Goal: Task Accomplishment & Management: Manage account settings

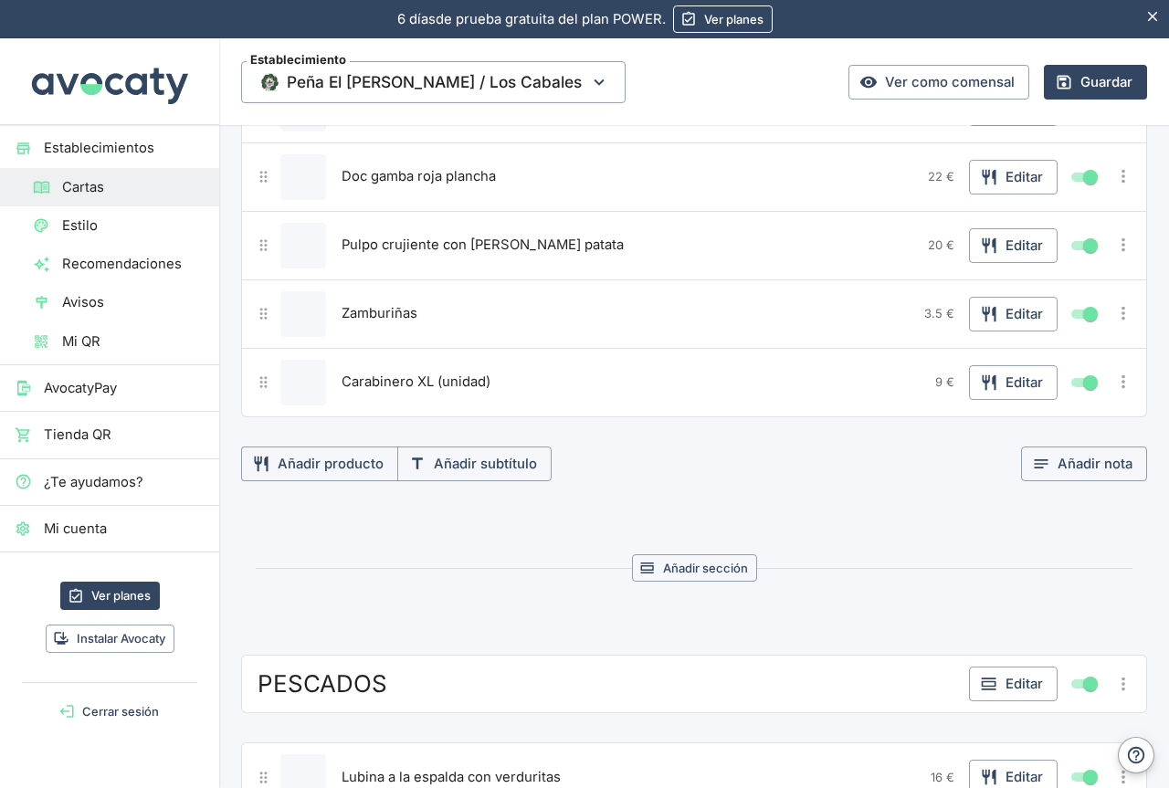
scroll to position [2493, 0]
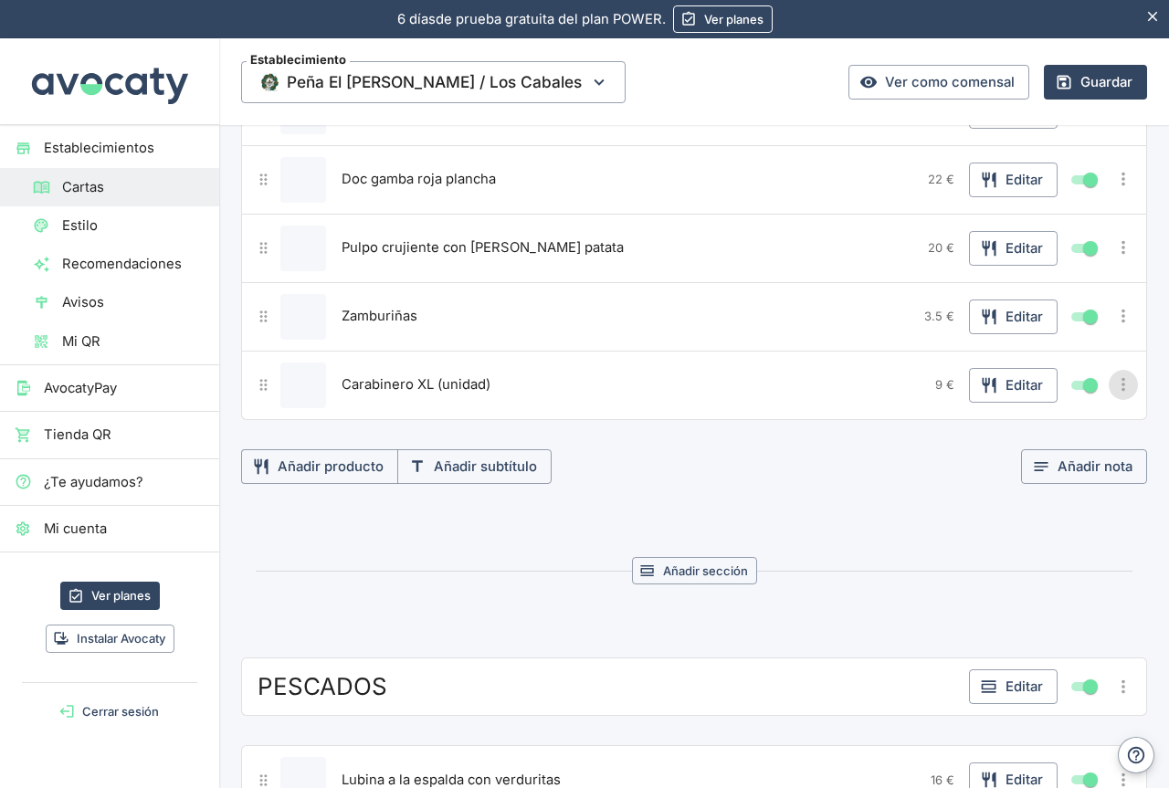
click at [1114, 382] on icon "Más opciones" at bounding box center [1124, 385] width 20 height 20
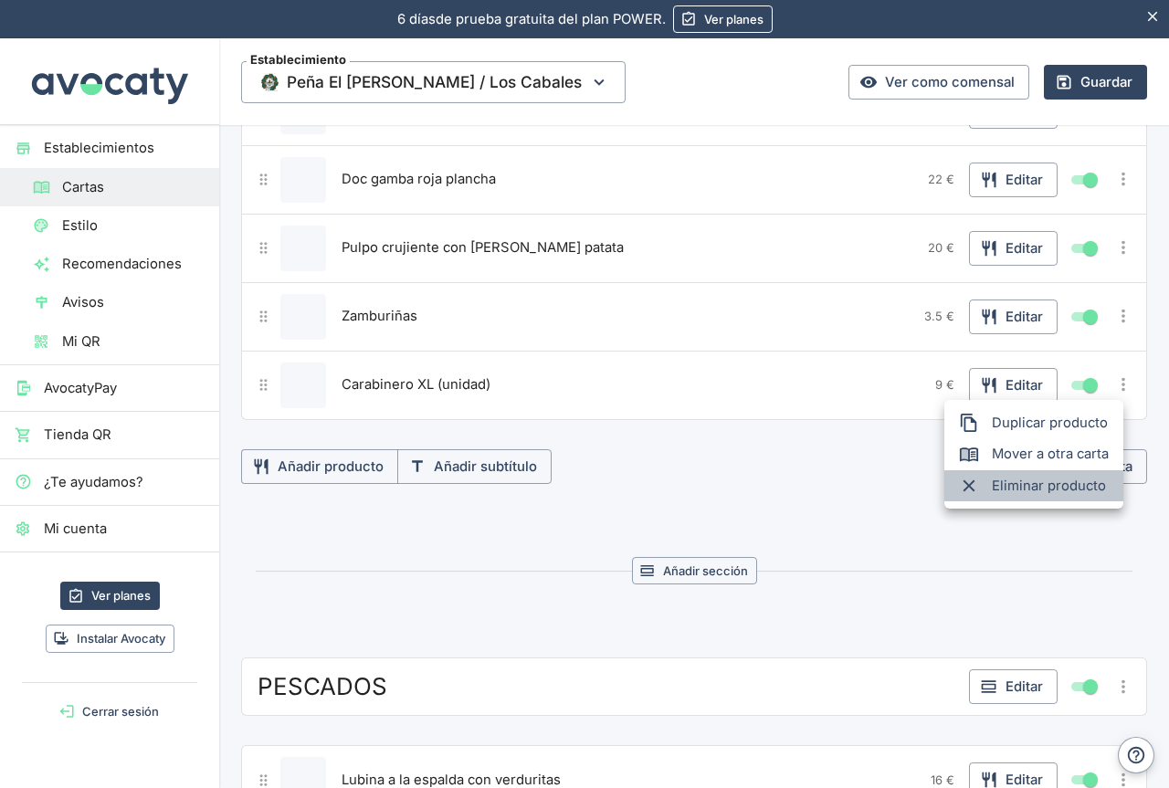
click at [1033, 488] on span "Eliminar producto" at bounding box center [1050, 486] width 117 height 20
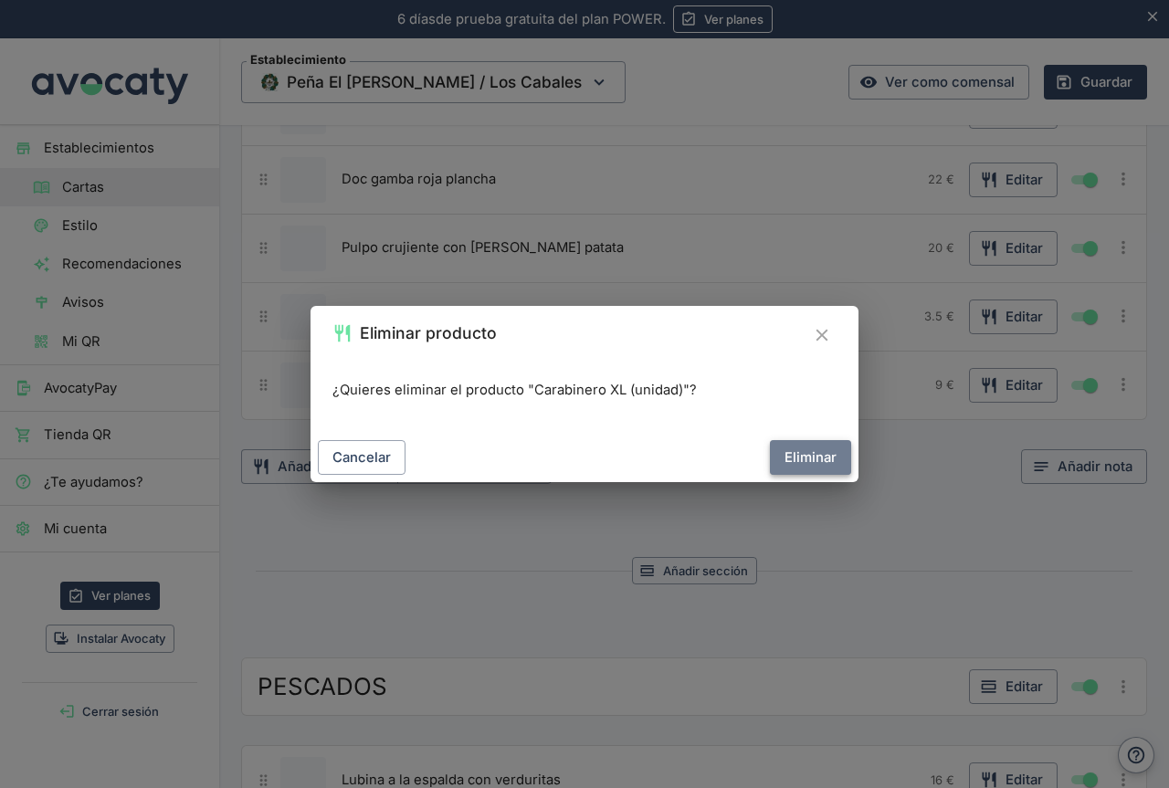
click at [824, 460] on button "Eliminar" at bounding box center [810, 457] width 81 height 35
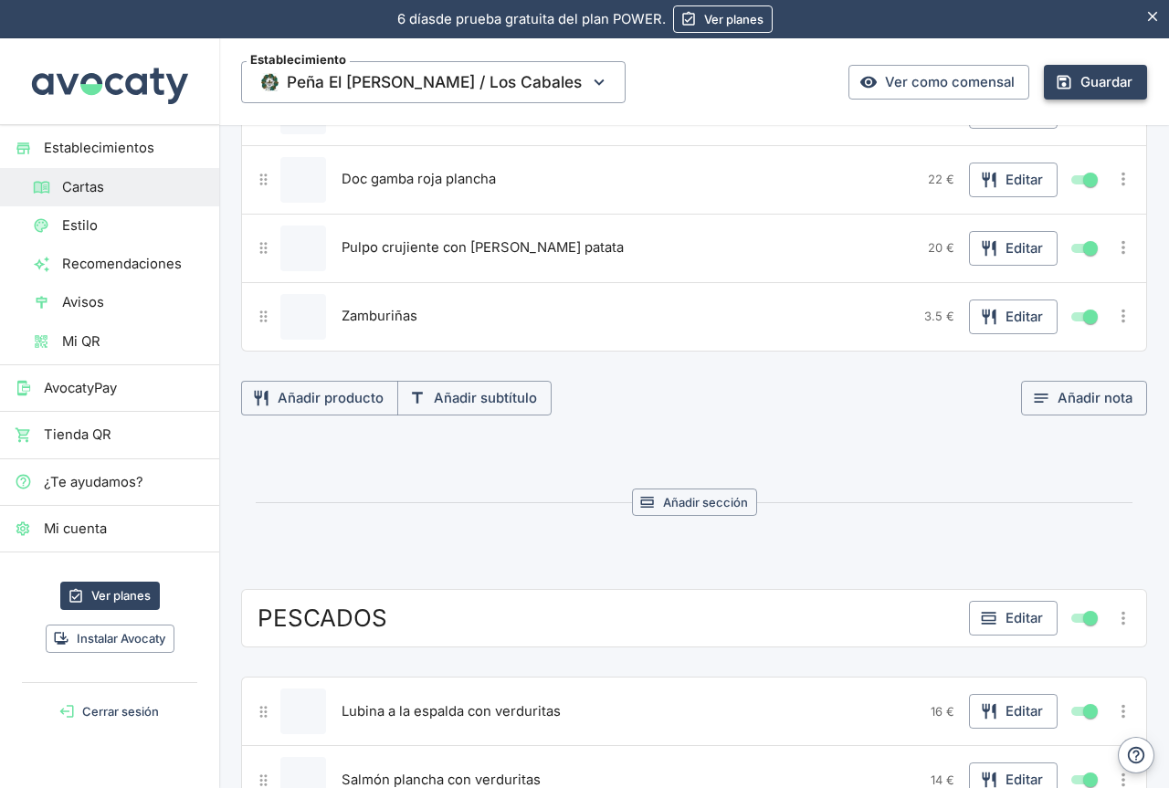
click at [1078, 87] on button "Guardar" at bounding box center [1095, 82] width 103 height 35
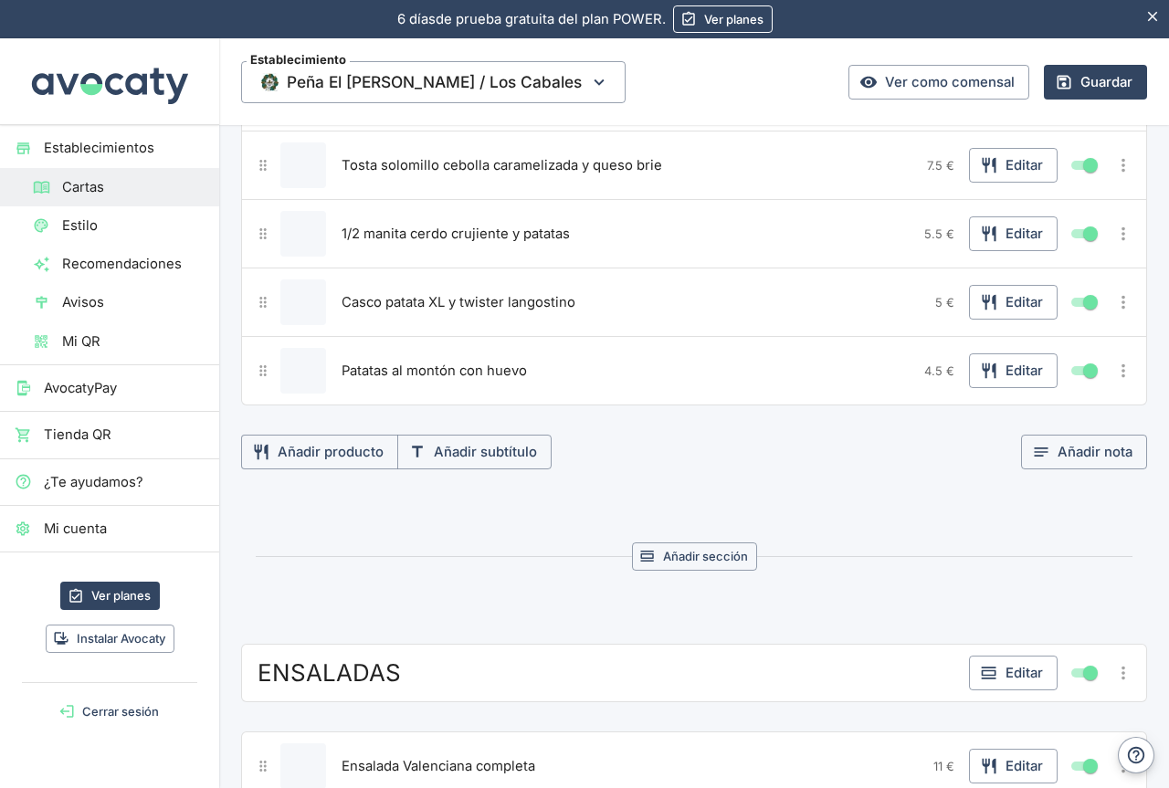
scroll to position [1123, 0]
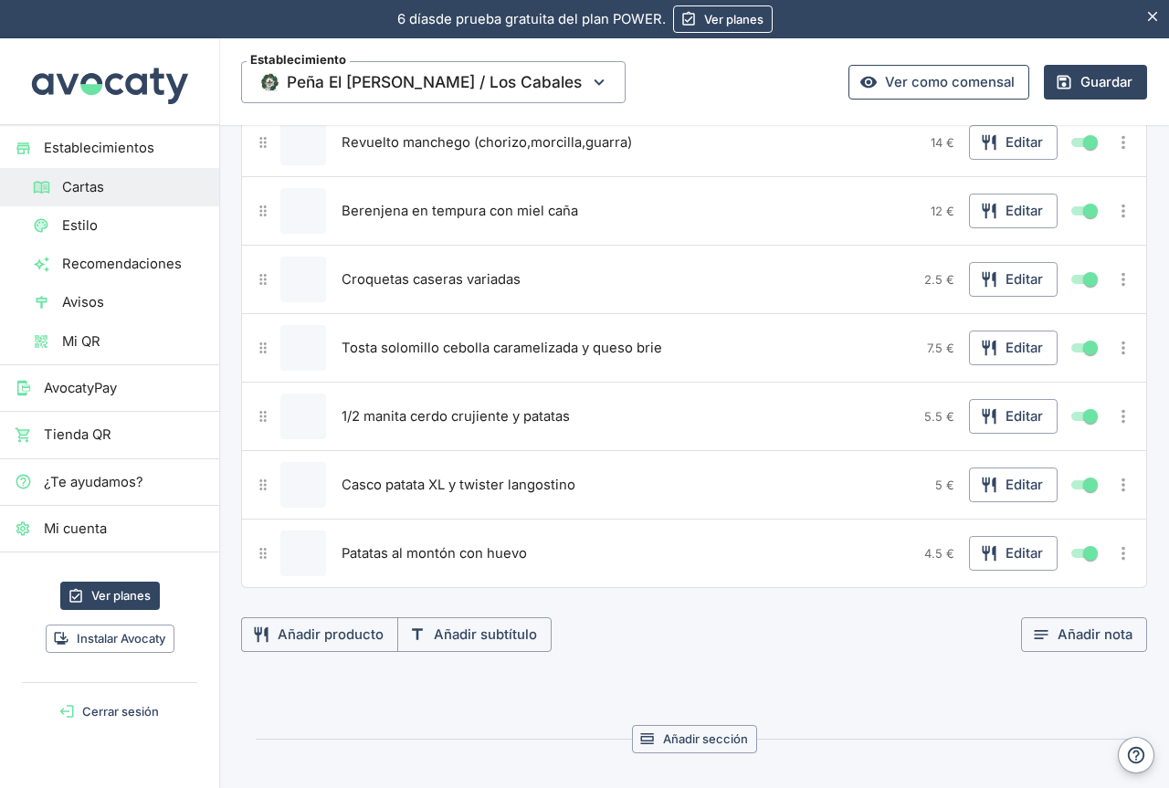
click at [939, 84] on link "Ver como comensal" at bounding box center [939, 82] width 181 height 35
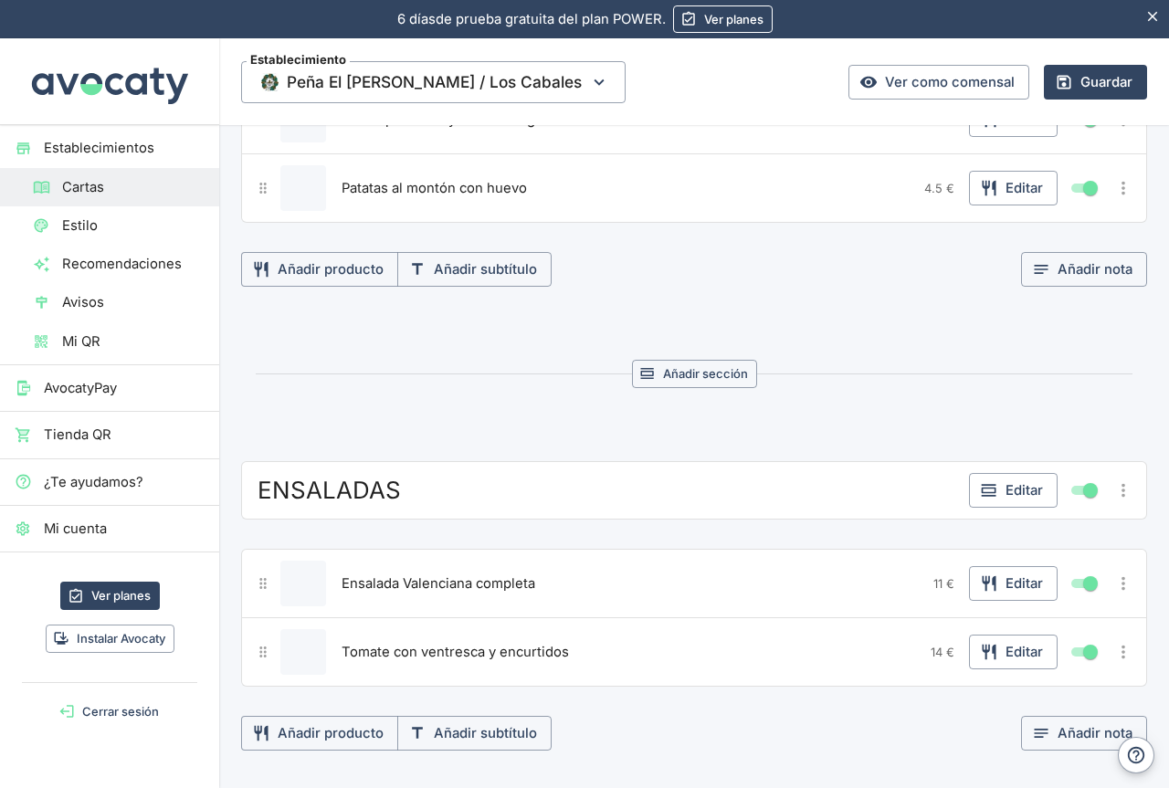
scroll to position [1397, 0]
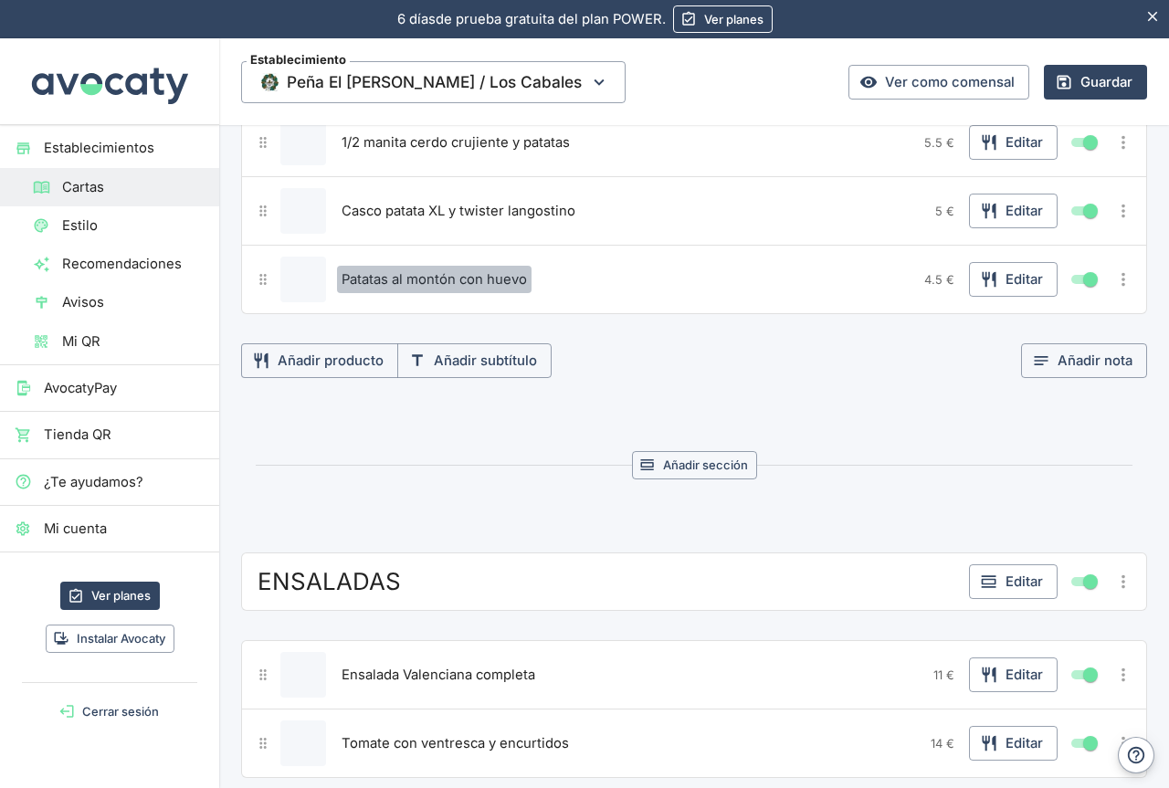
click at [509, 275] on span "Patatas al montón con huevo" at bounding box center [434, 280] width 185 height 20
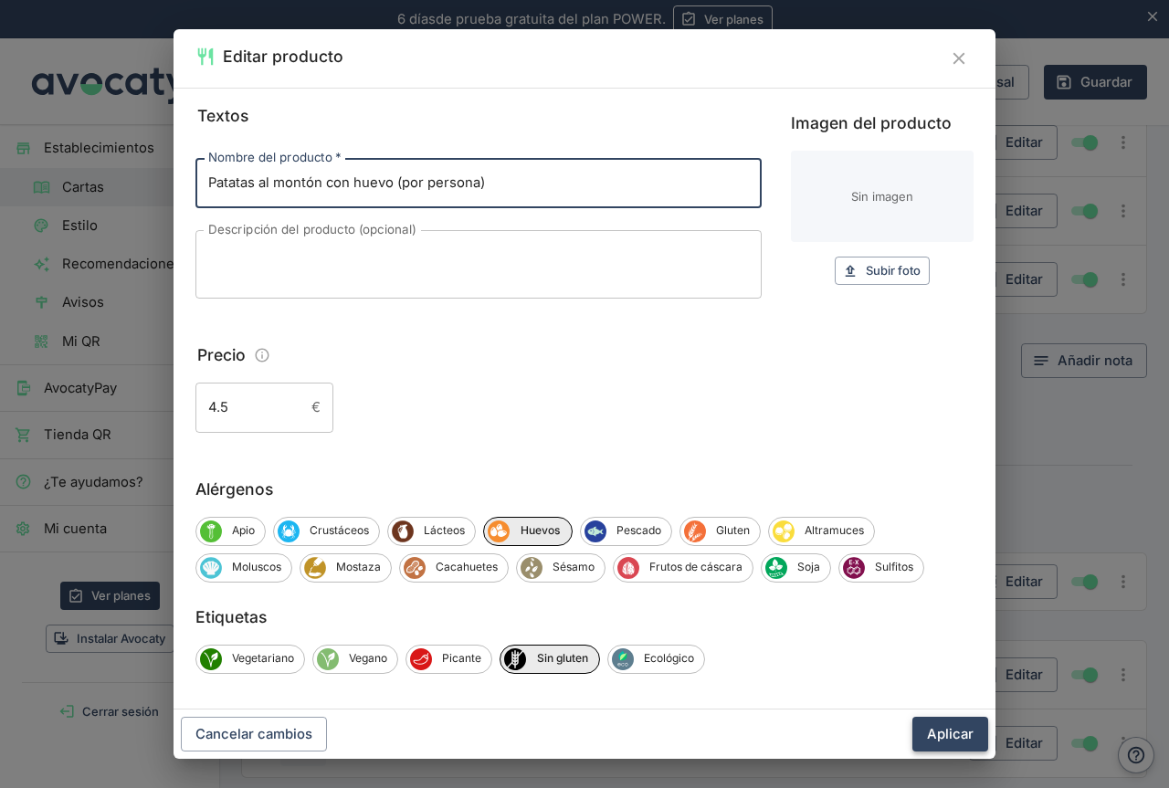
type input "Patatas al montón con huevo (por persona)"
click at [937, 731] on button "Aplicar" at bounding box center [951, 734] width 76 height 35
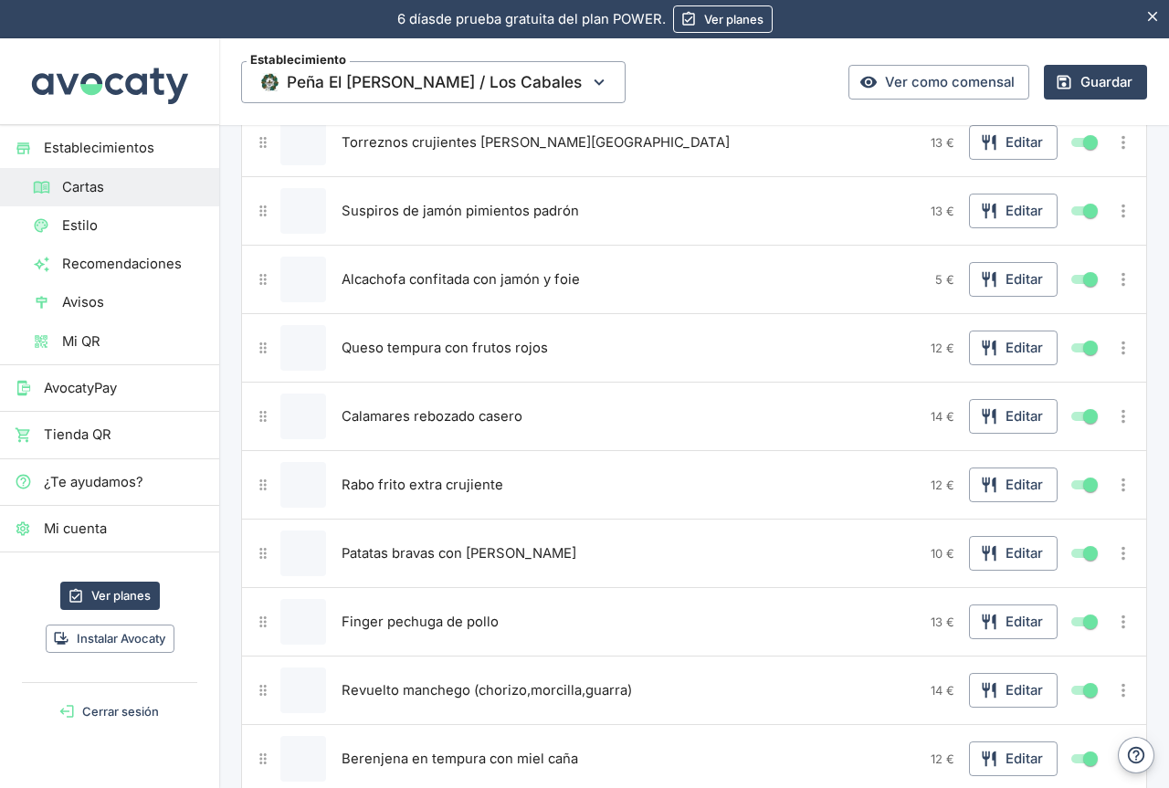
scroll to position [483, 0]
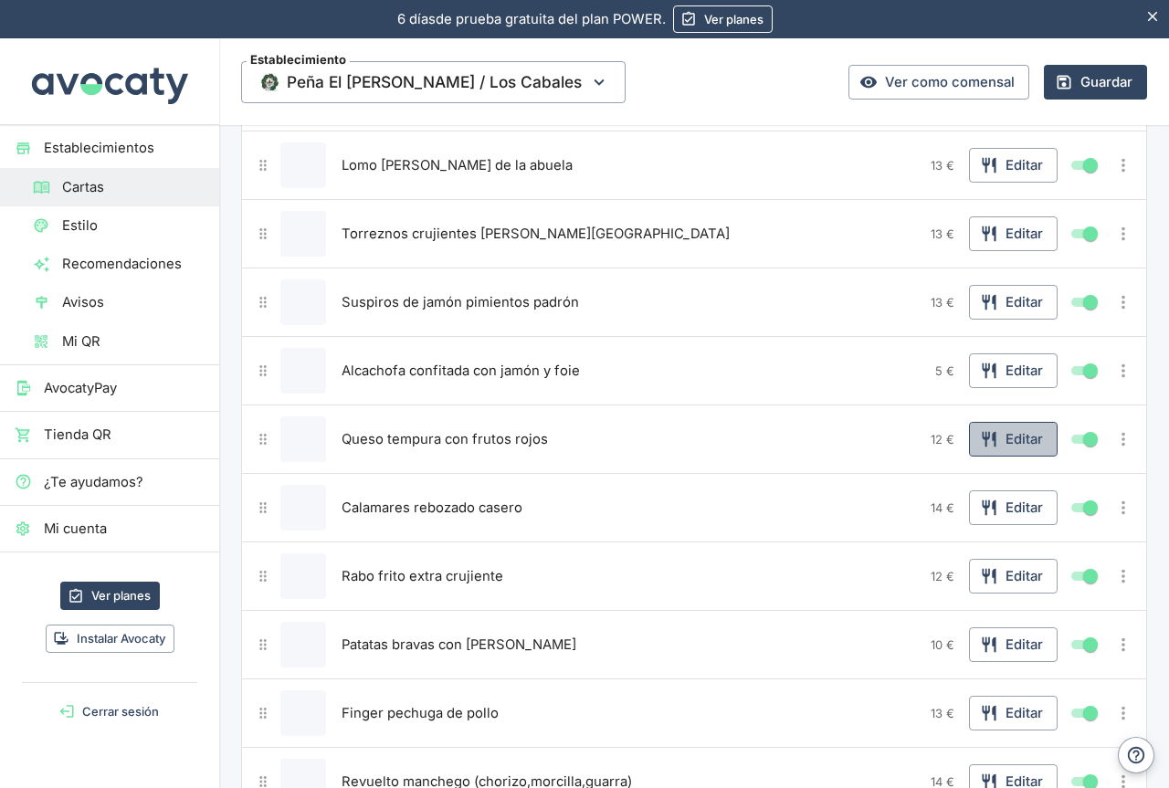
click at [997, 440] on button "Editar" at bounding box center [1013, 439] width 89 height 35
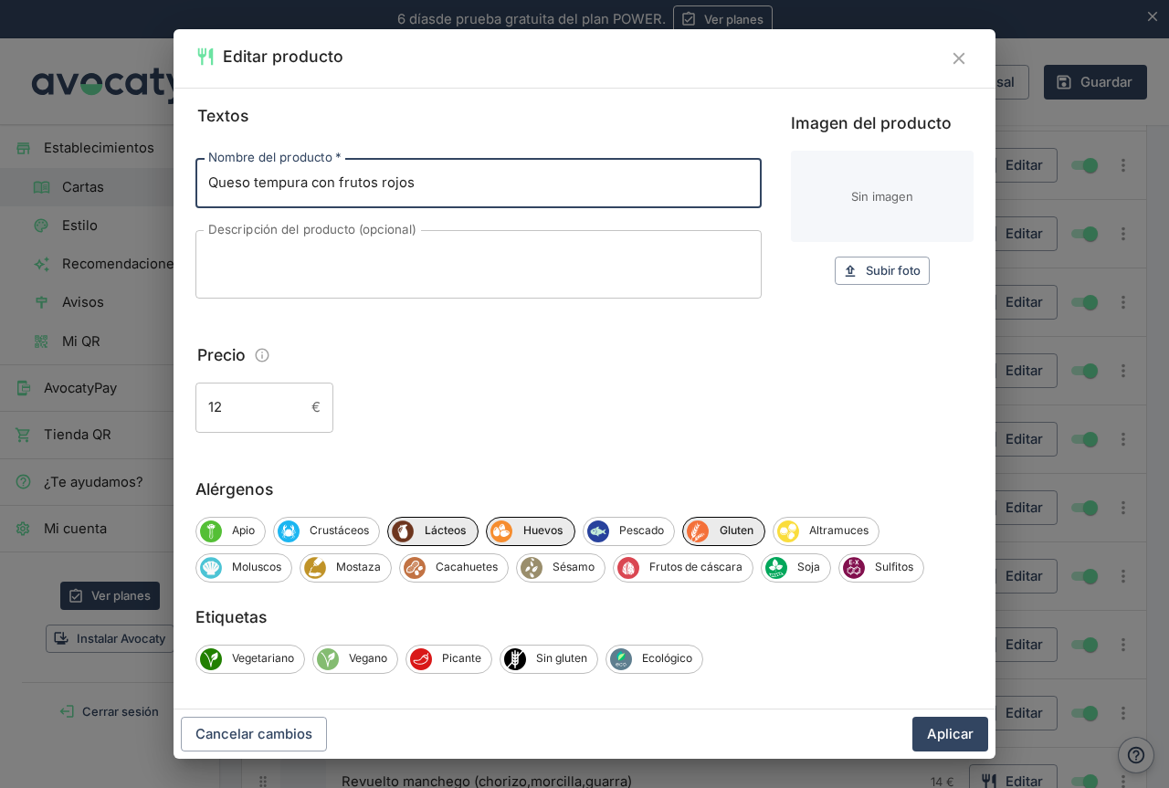
click at [252, 408] on input "12" at bounding box center [250, 407] width 109 height 49
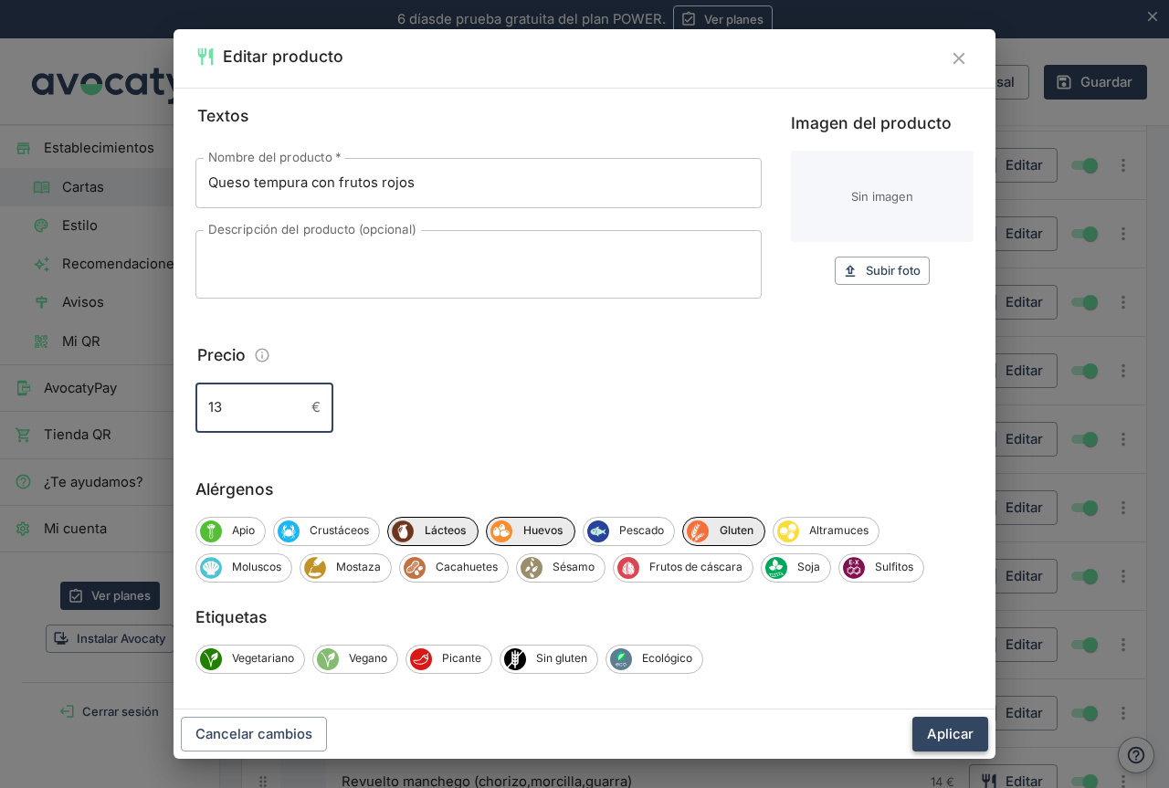
type input "13"
click at [956, 735] on button "Aplicar" at bounding box center [951, 734] width 76 height 35
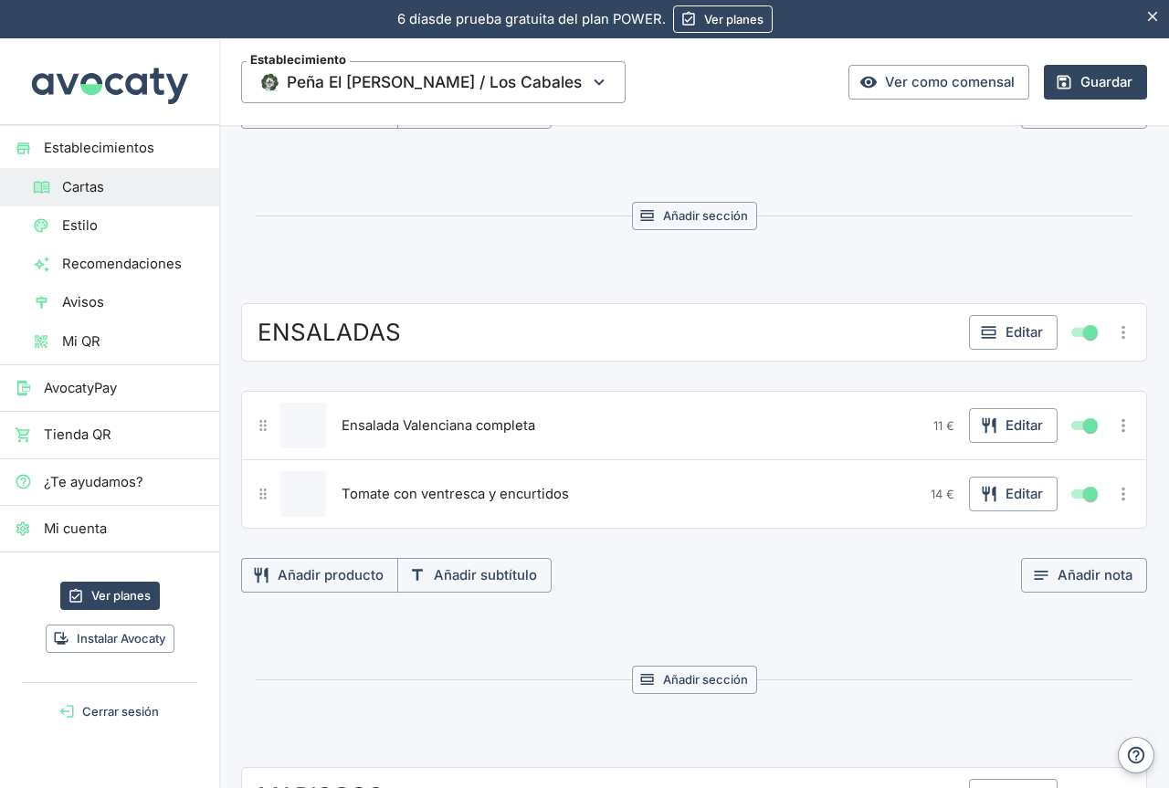
scroll to position [1645, 0]
click at [1008, 428] on button "Editar" at bounding box center [1013, 427] width 89 height 35
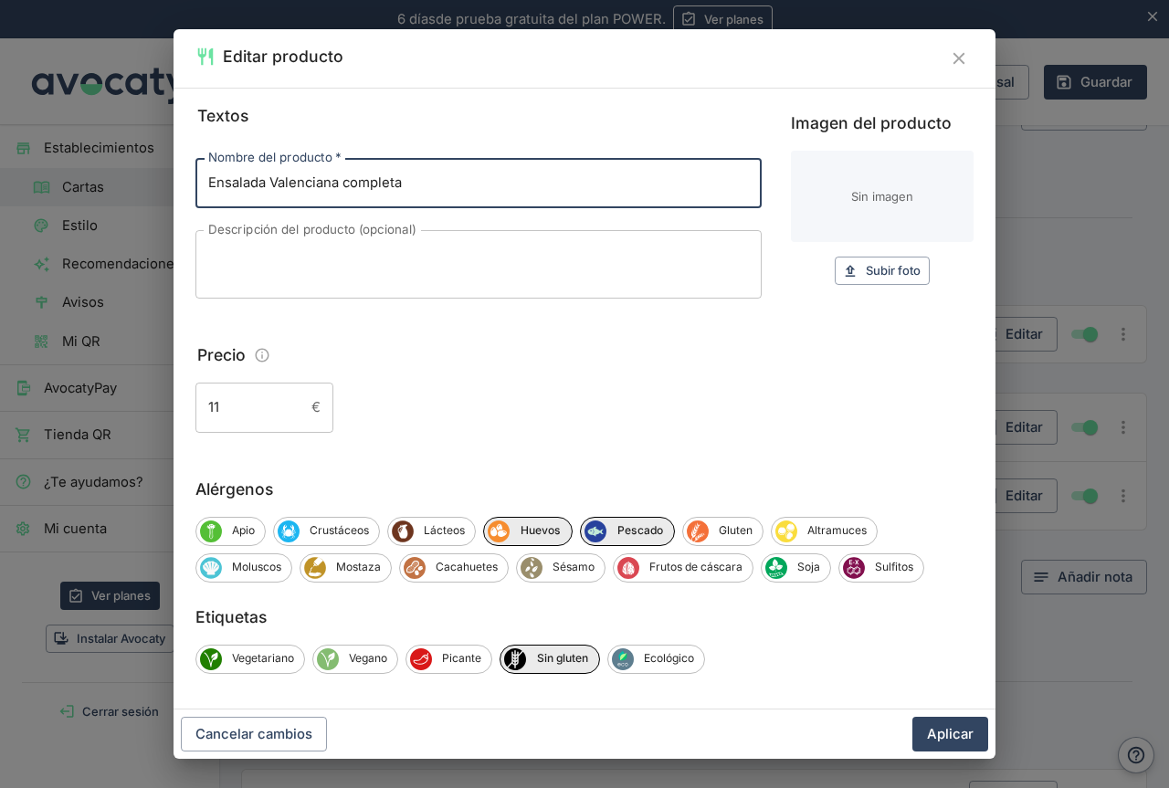
click at [250, 405] on input "11" at bounding box center [250, 407] width 109 height 49
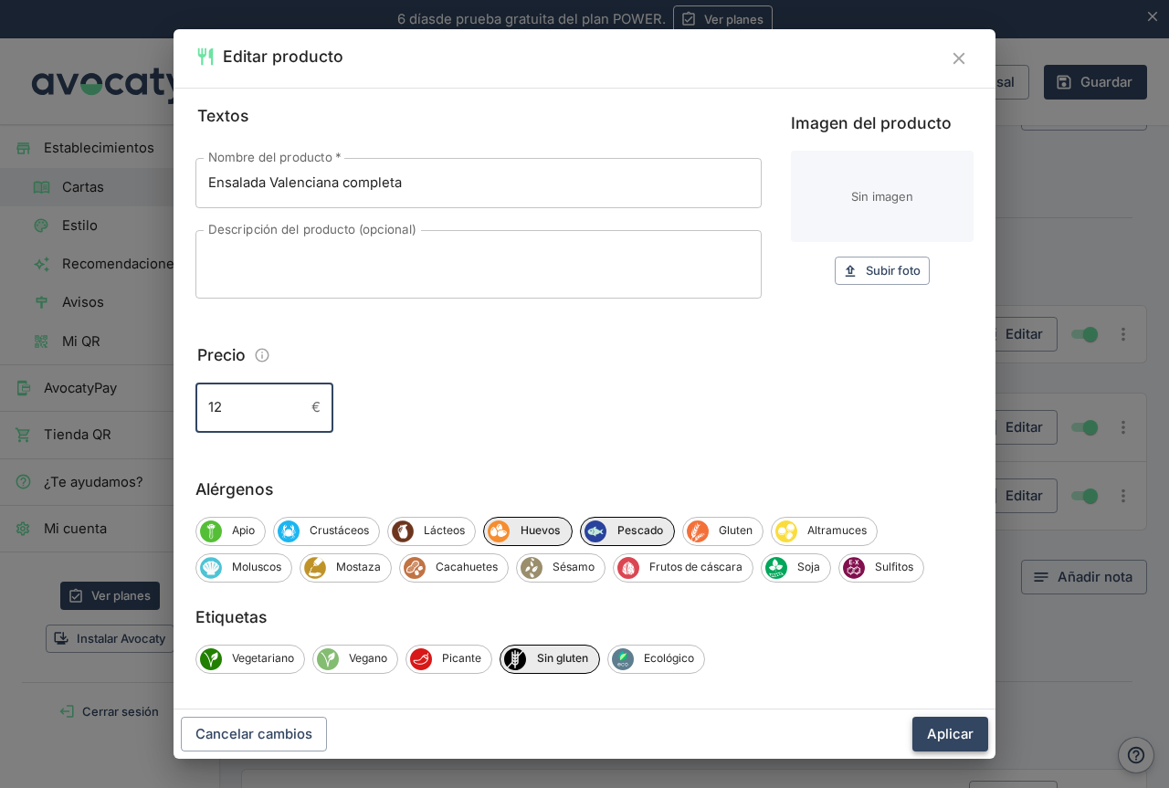
type input "12"
click at [941, 730] on button "Aplicar" at bounding box center [951, 734] width 76 height 35
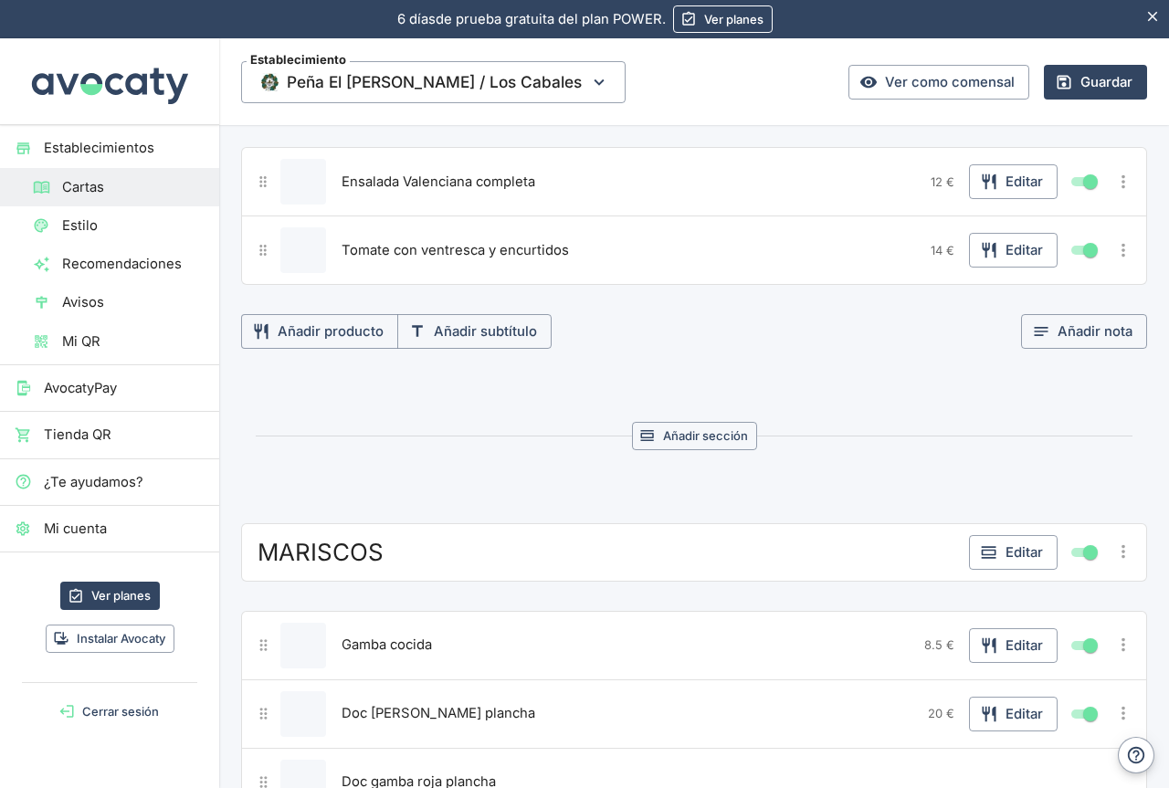
scroll to position [1919, 0]
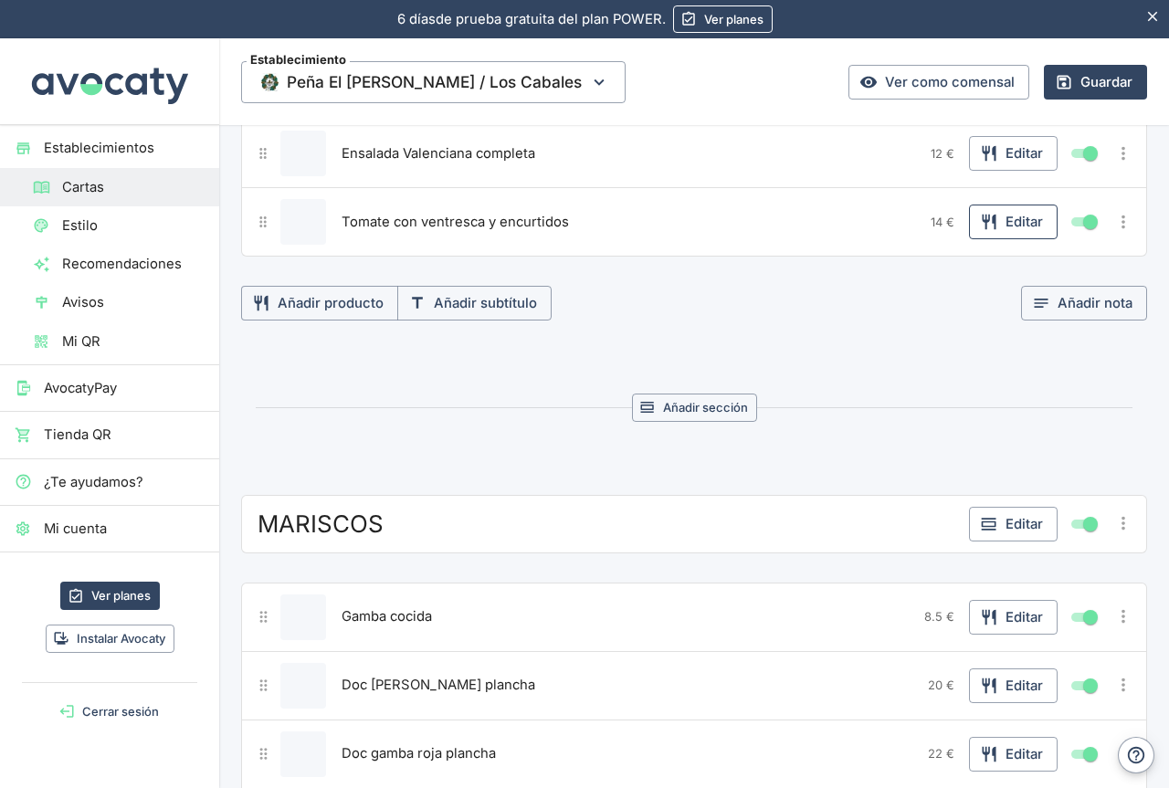
click at [991, 225] on button "Editar" at bounding box center [1013, 222] width 89 height 35
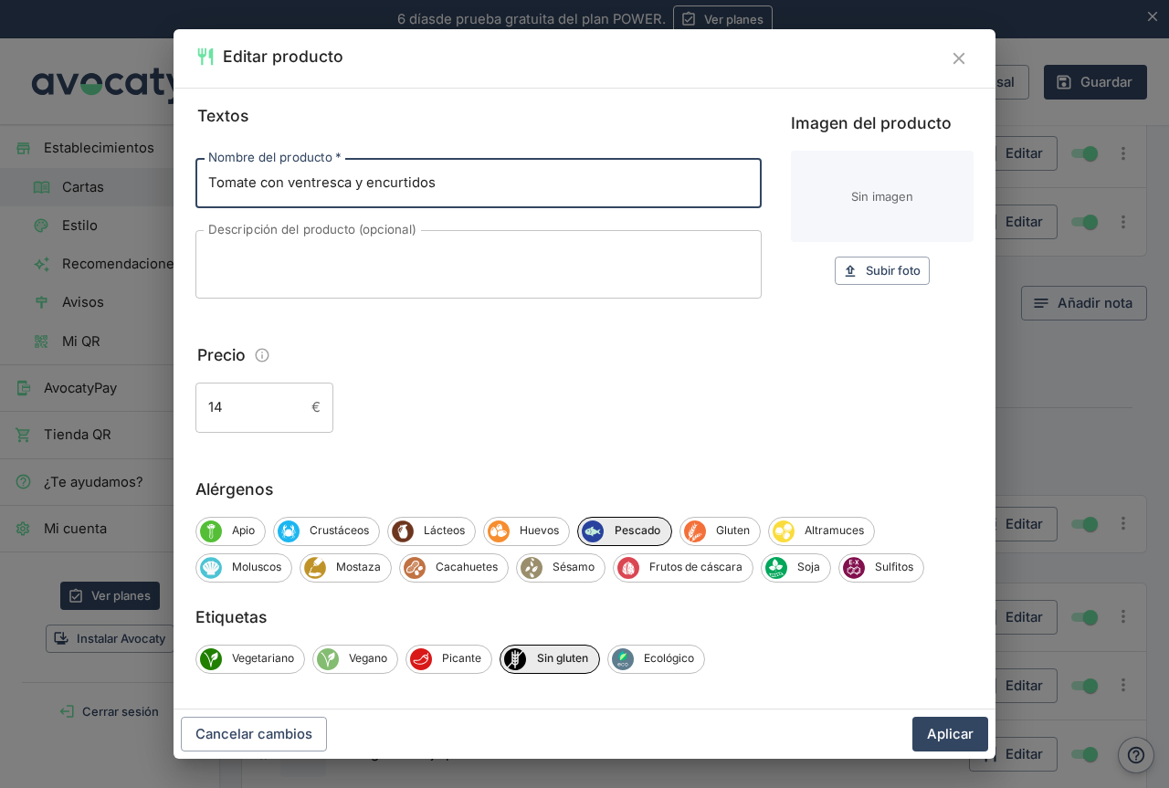
click at [242, 407] on input "14" at bounding box center [250, 407] width 109 height 49
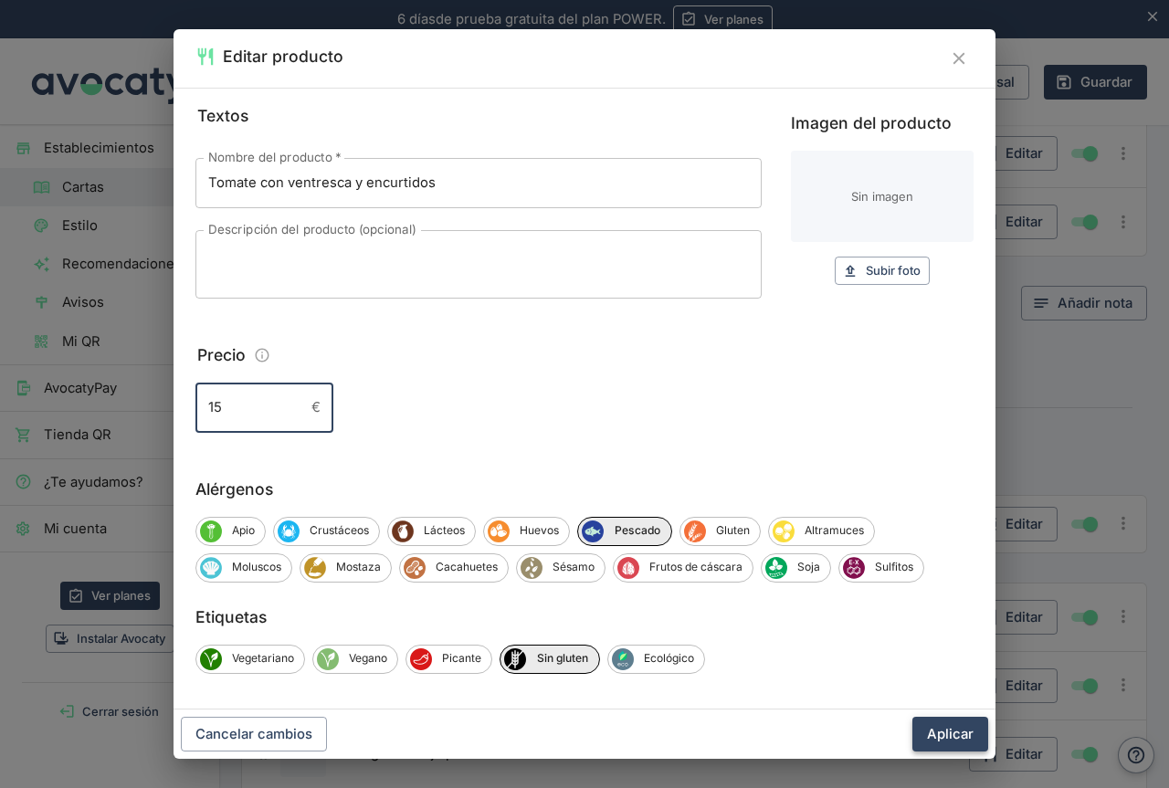
type input "15"
click at [946, 732] on button "Aplicar" at bounding box center [951, 734] width 76 height 35
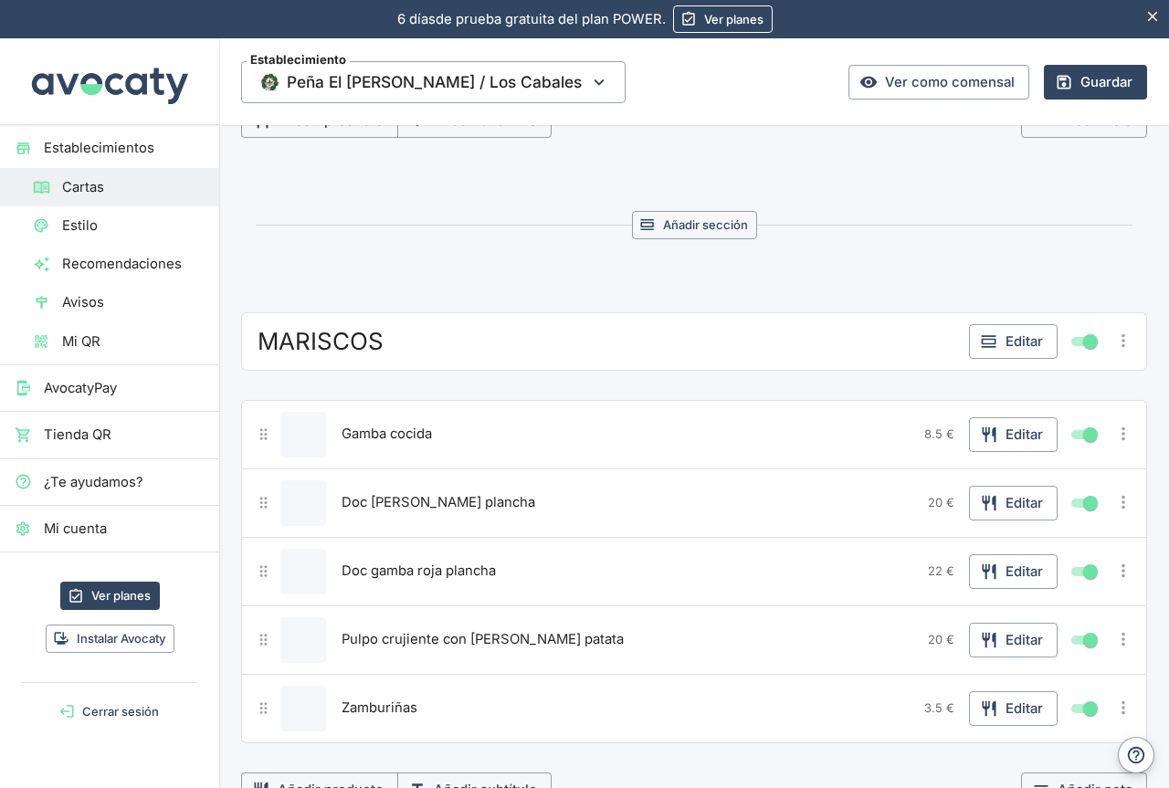
scroll to position [2193, 0]
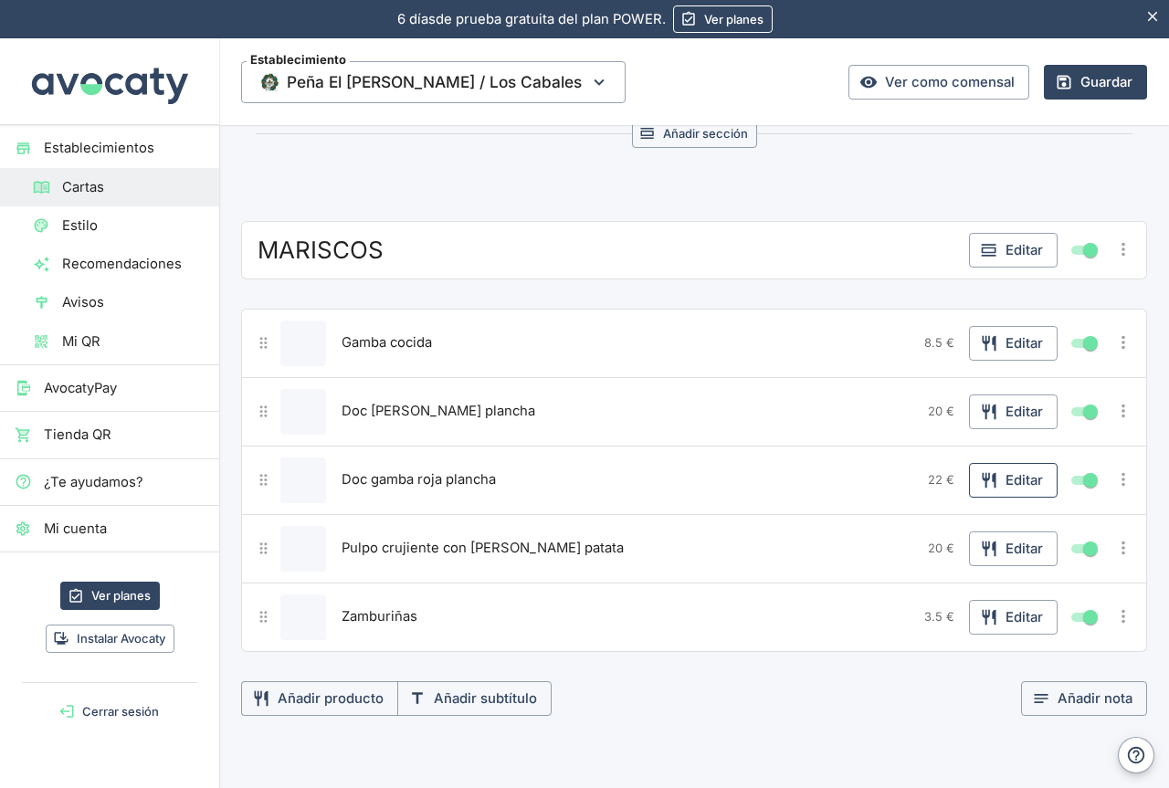
click at [1017, 485] on button "Editar" at bounding box center [1013, 480] width 89 height 35
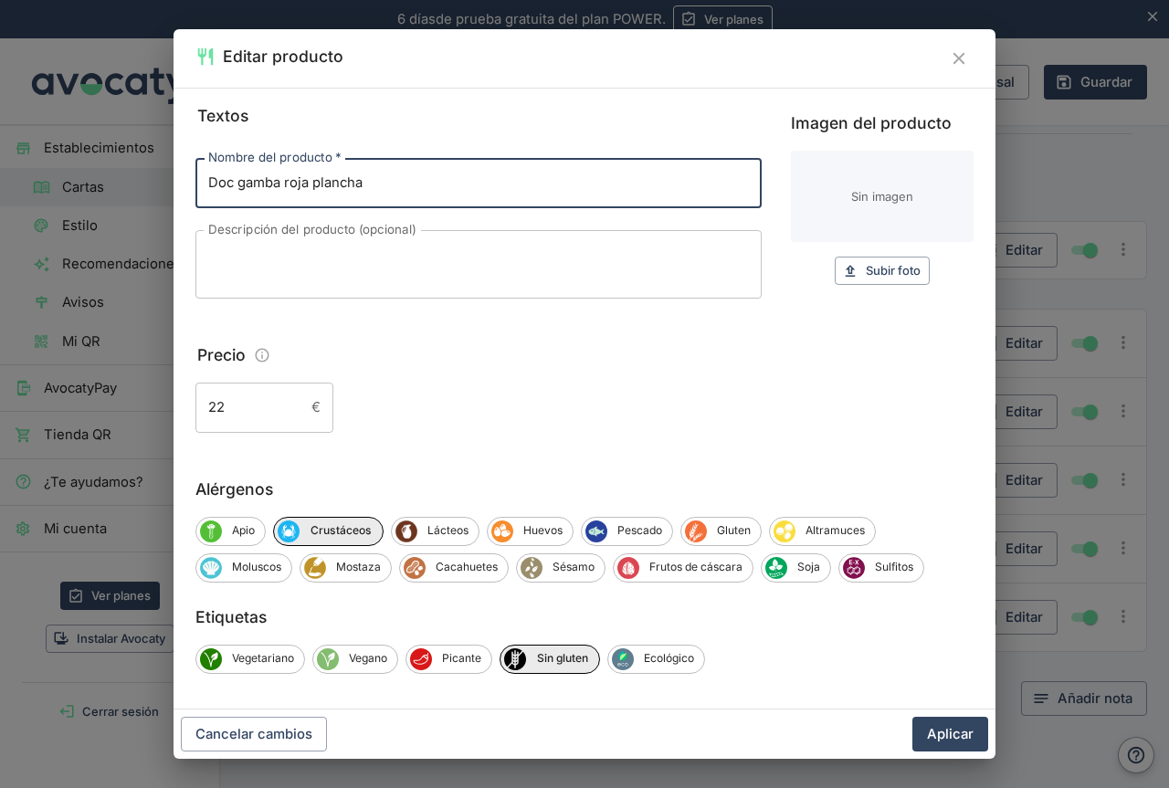
click at [236, 408] on input "22" at bounding box center [250, 407] width 109 height 49
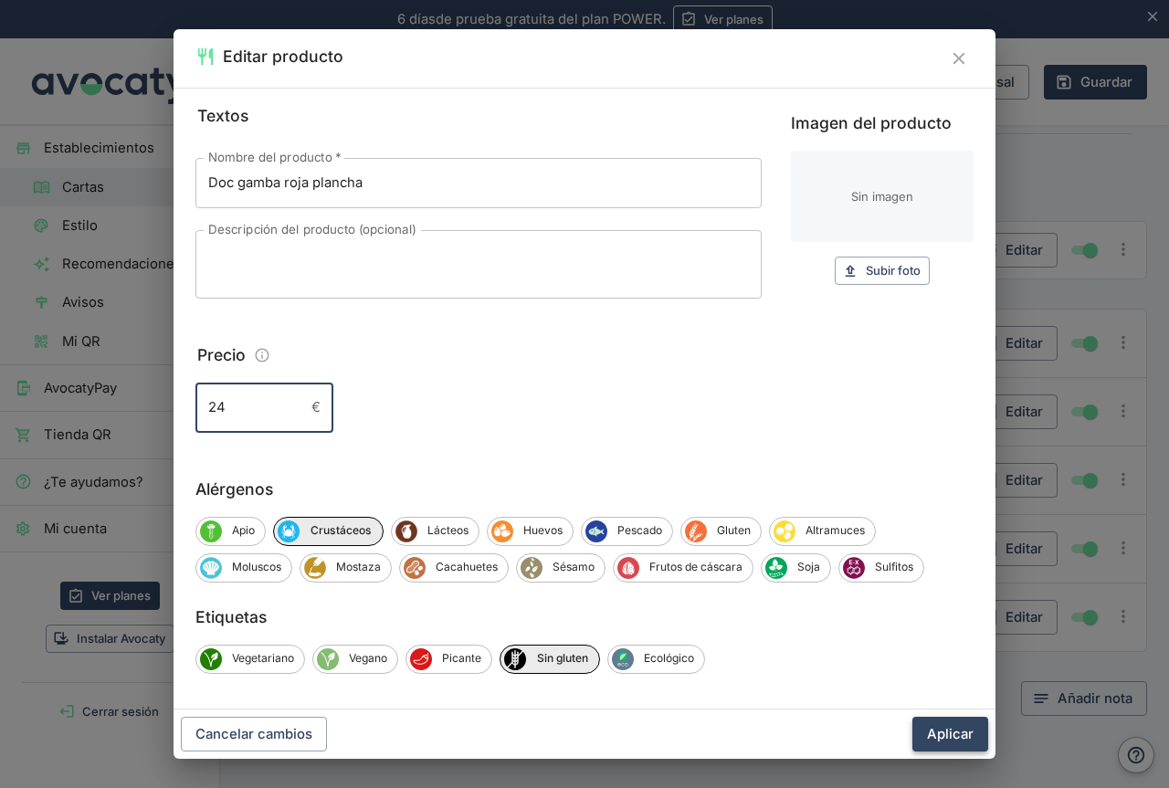
type input "24"
click at [957, 728] on button "Aplicar" at bounding box center [951, 734] width 76 height 35
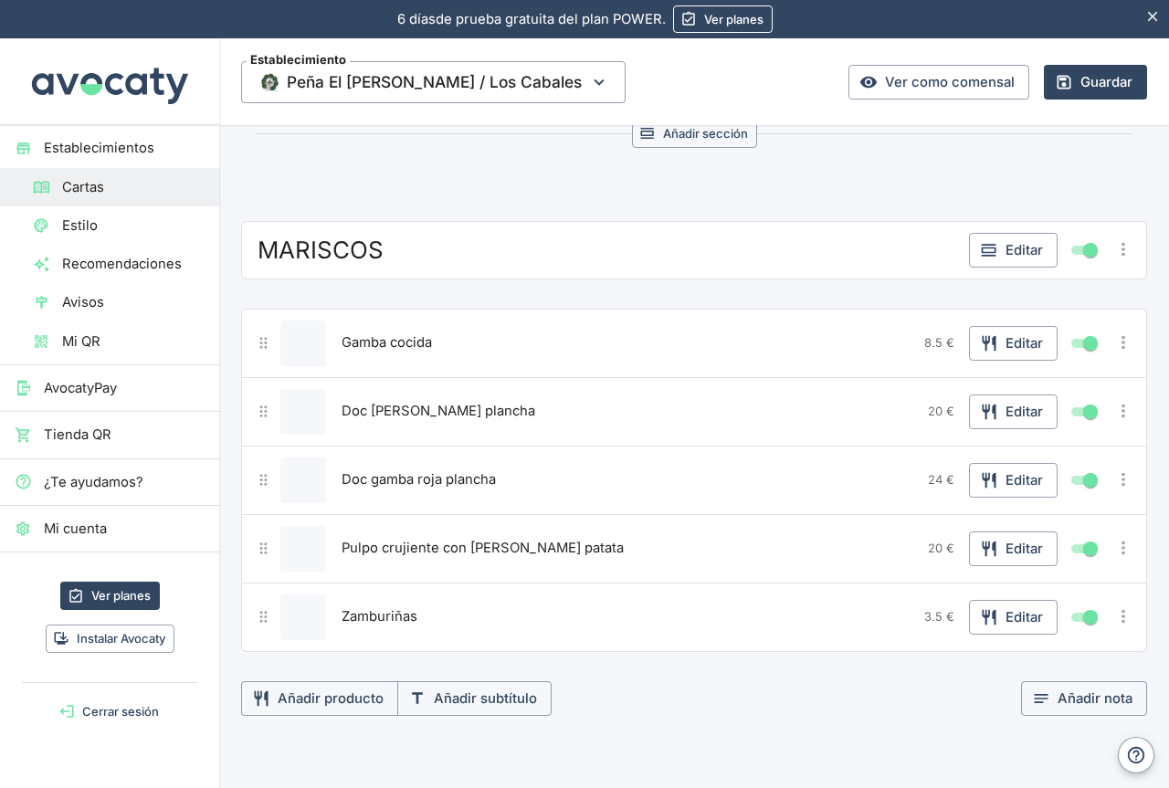
scroll to position [2284, 0]
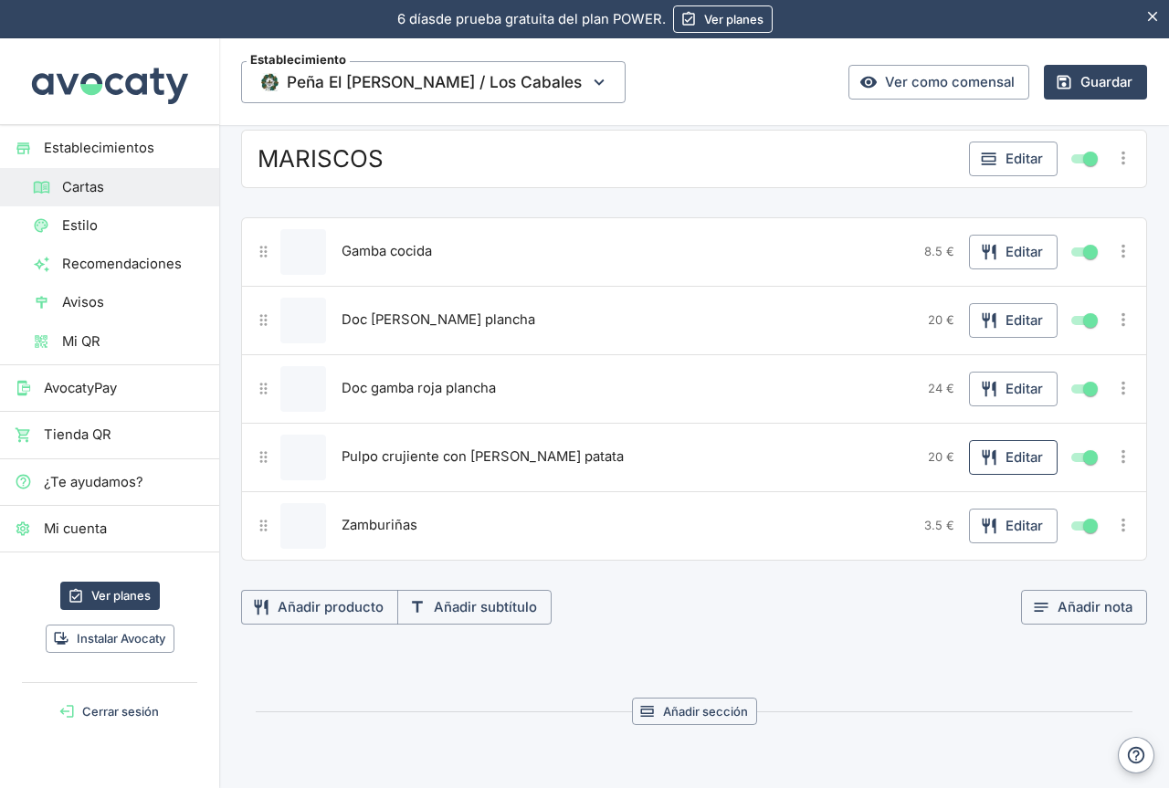
click at [991, 459] on button "Editar" at bounding box center [1013, 457] width 89 height 35
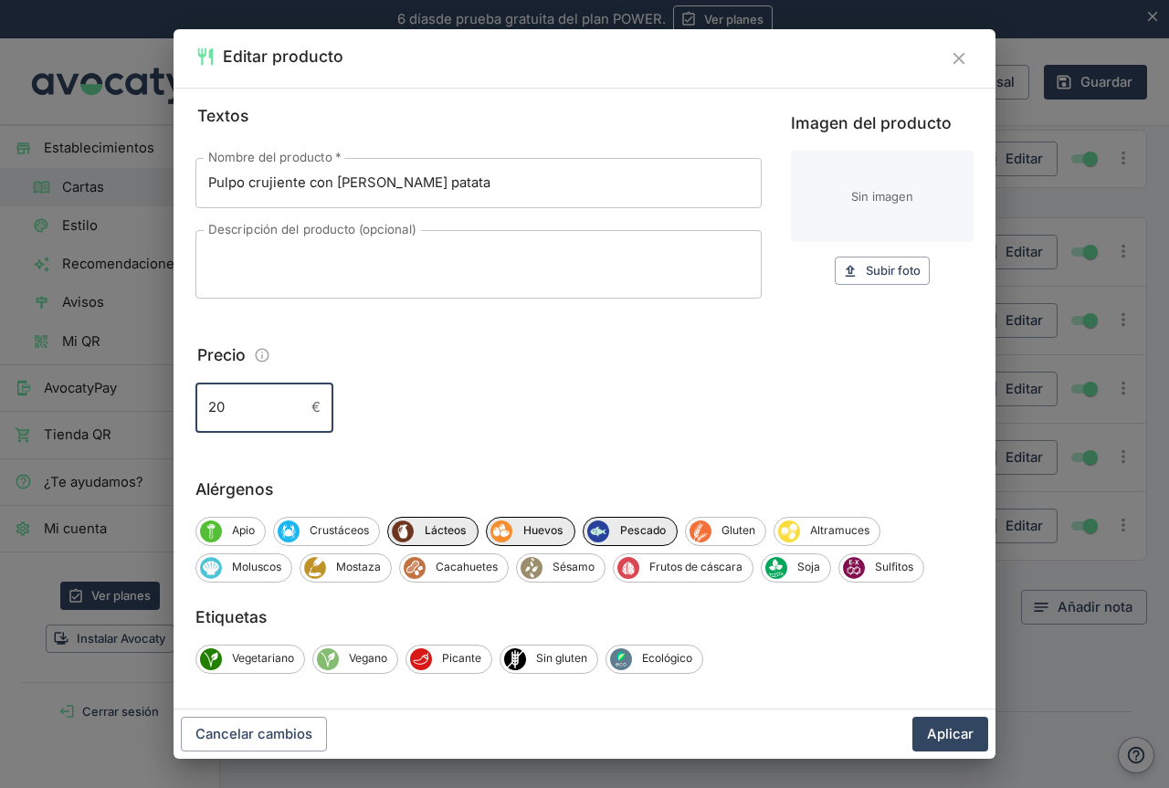
click at [243, 407] on input "20" at bounding box center [250, 407] width 109 height 49
type input "21"
click at [968, 742] on button "Aplicar" at bounding box center [951, 734] width 76 height 35
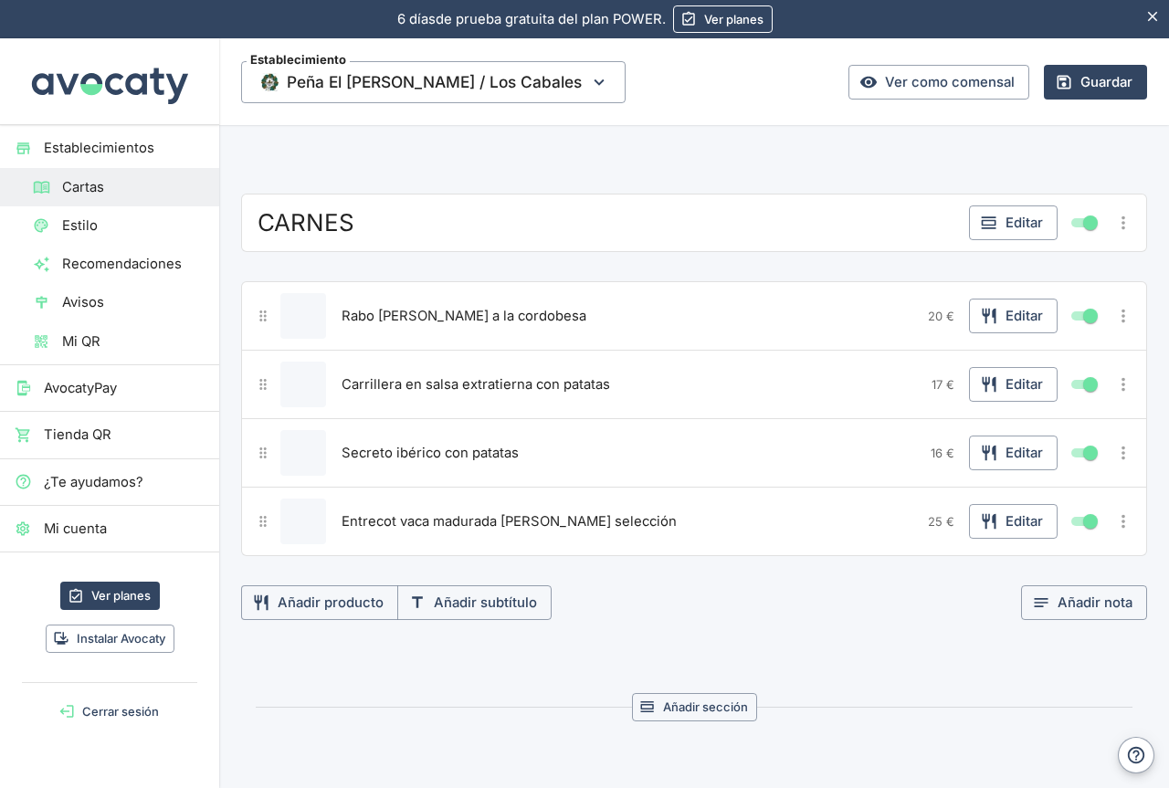
scroll to position [3380, 0]
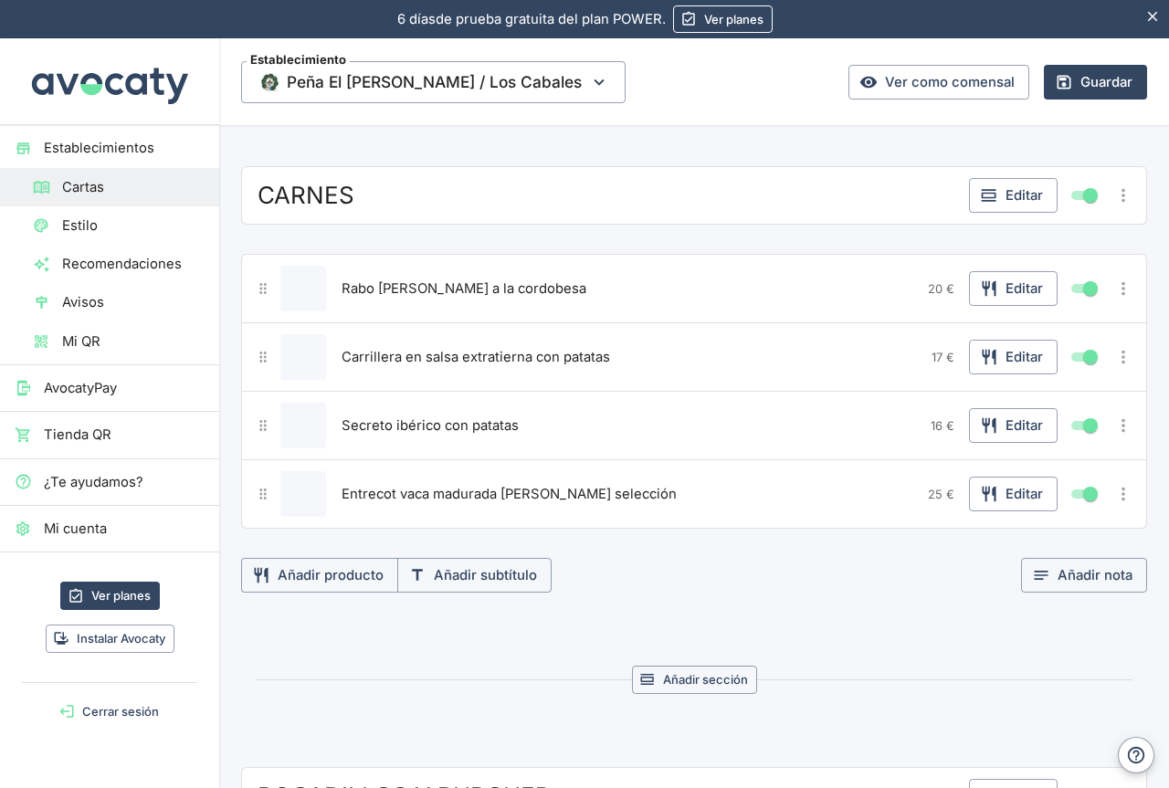
click at [491, 360] on span "Carrillera en salsa extratierna con patatas" at bounding box center [476, 357] width 269 height 20
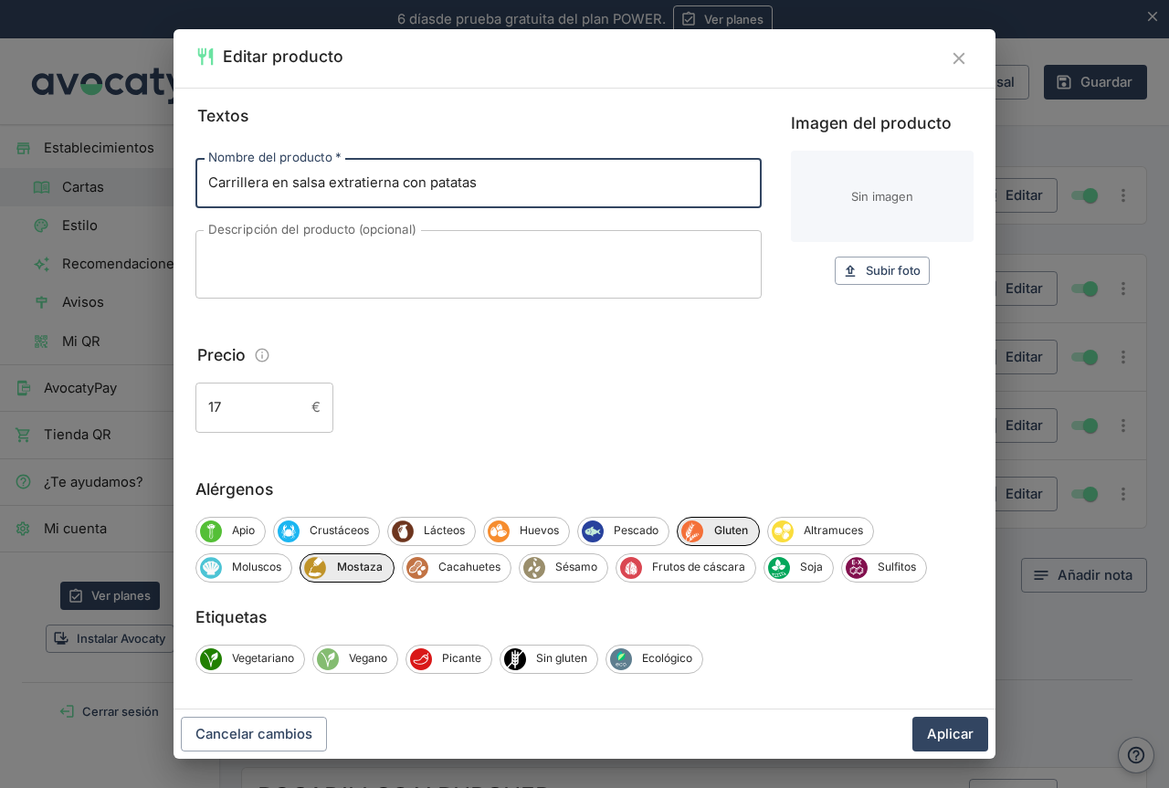
click at [358, 183] on input "Carrillera en salsa extratierna con patatas" at bounding box center [479, 182] width 566 height 49
type input "Carrillera en salsa extra tierna con patatas"
click at [960, 731] on button "Aplicar" at bounding box center [951, 734] width 76 height 35
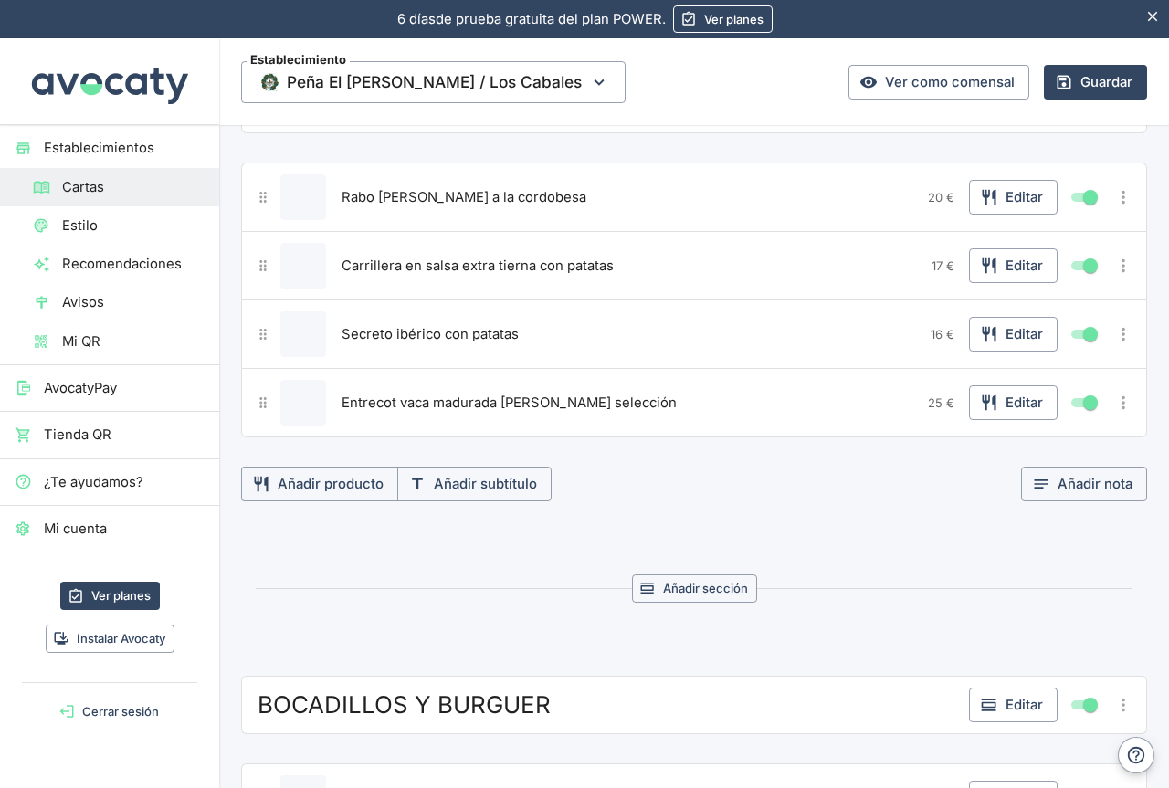
scroll to position [3563, 0]
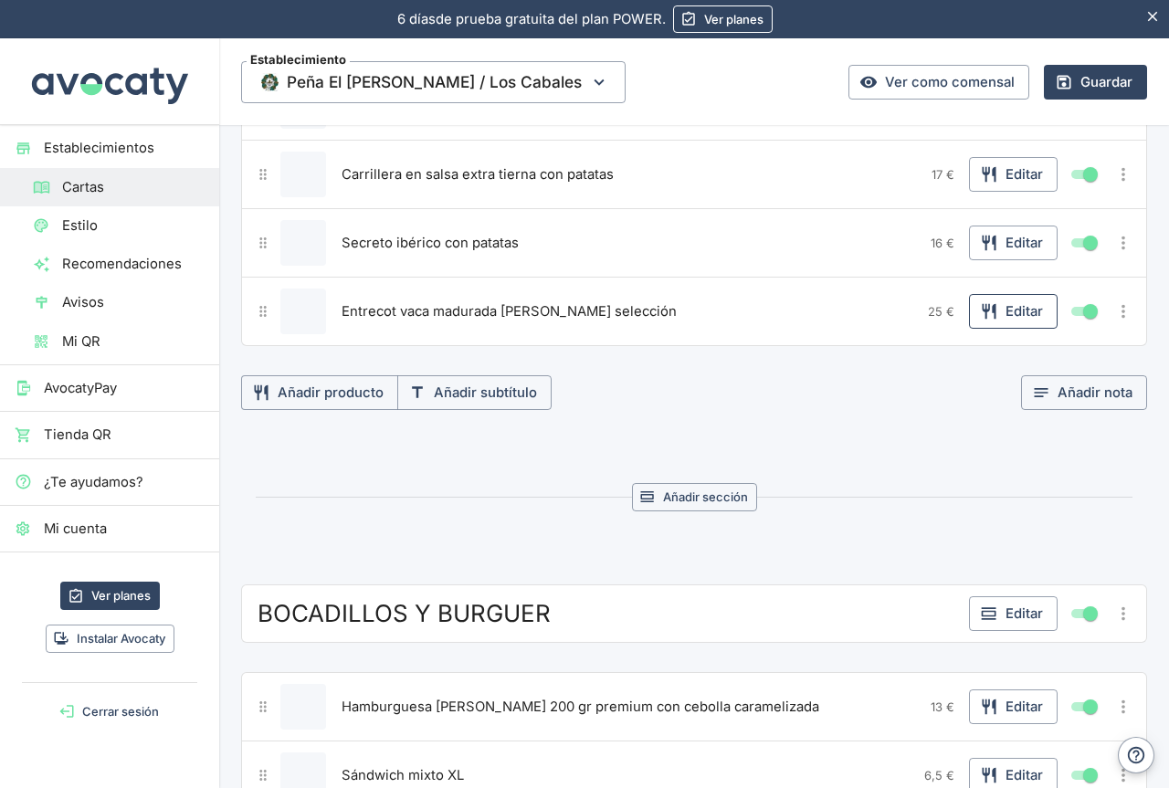
click at [997, 312] on button "Editar" at bounding box center [1013, 311] width 89 height 35
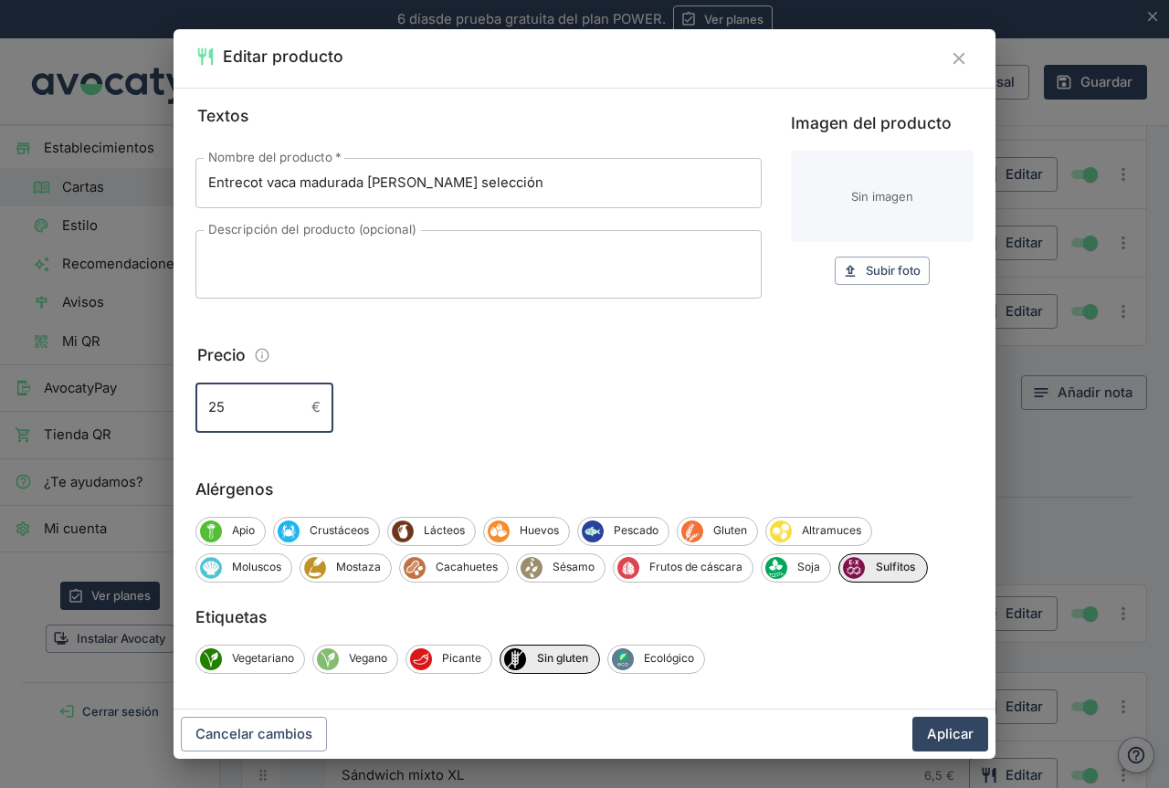
click at [235, 407] on input "25" at bounding box center [250, 407] width 109 height 49
type input "26"
click at [957, 735] on button "Aplicar" at bounding box center [951, 734] width 76 height 35
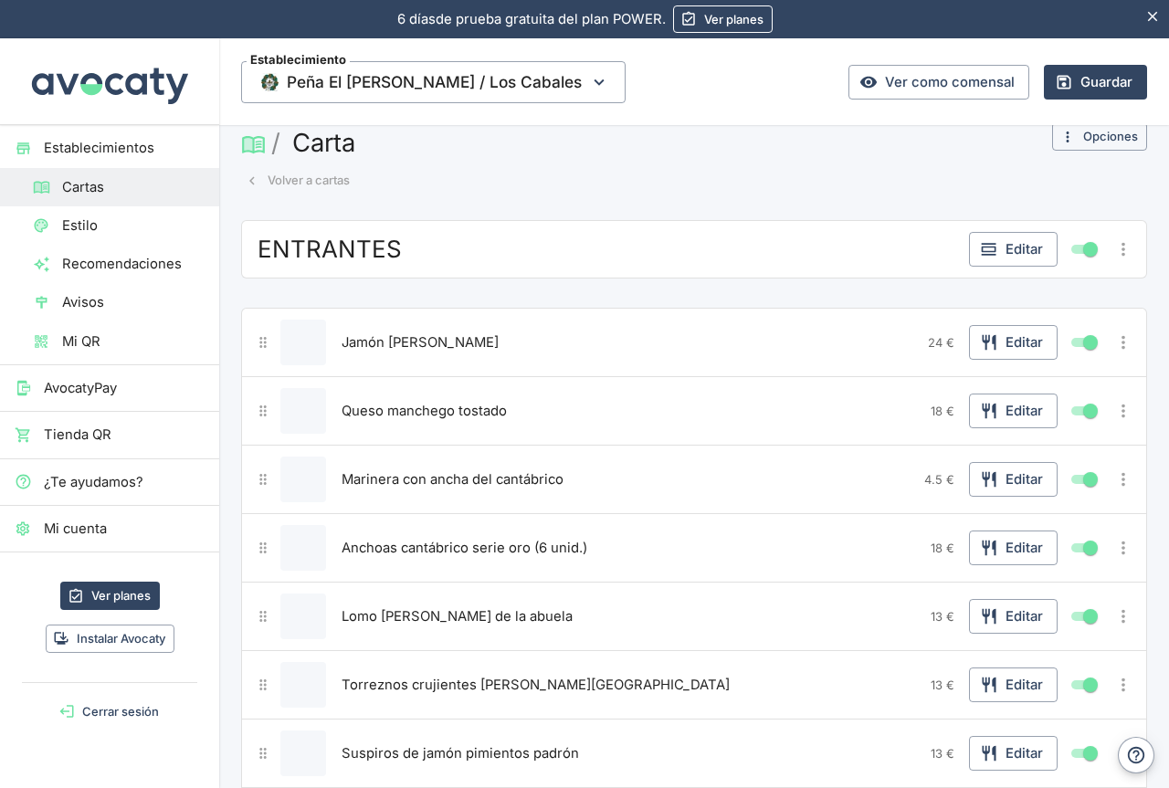
scroll to position [0, 0]
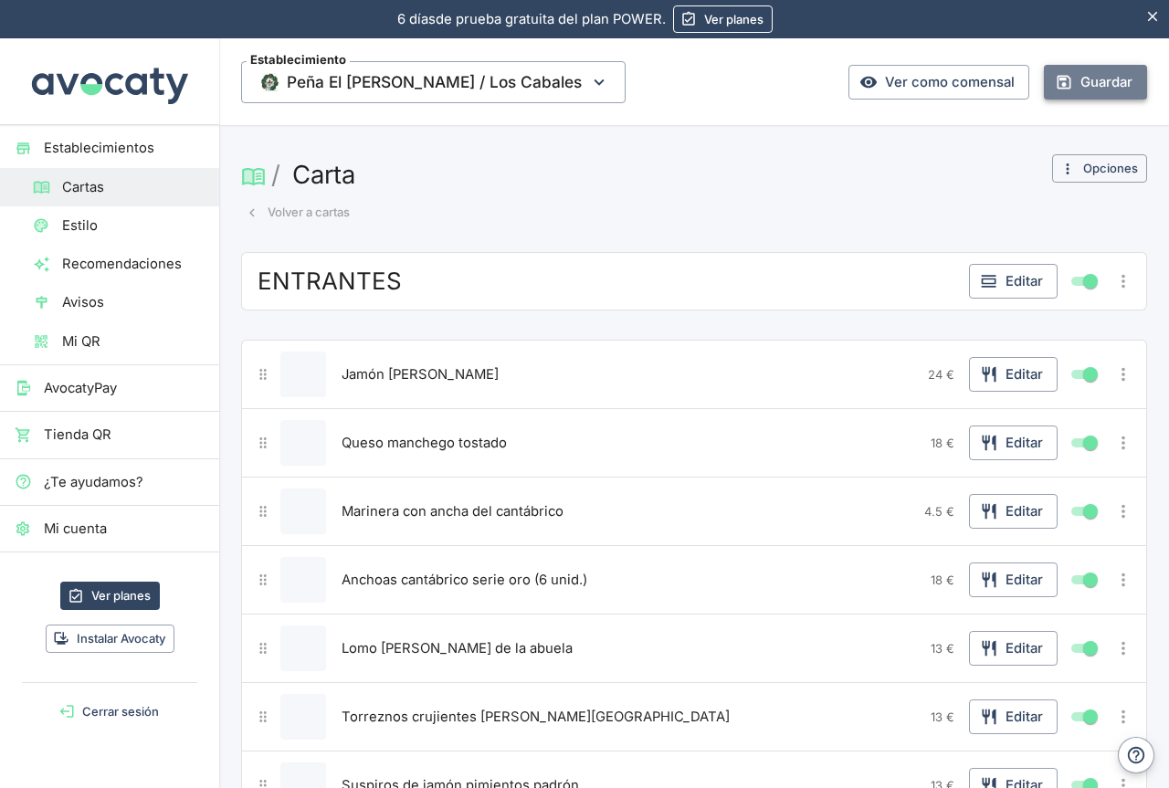
click at [1085, 88] on button "Guardar" at bounding box center [1095, 82] width 103 height 35
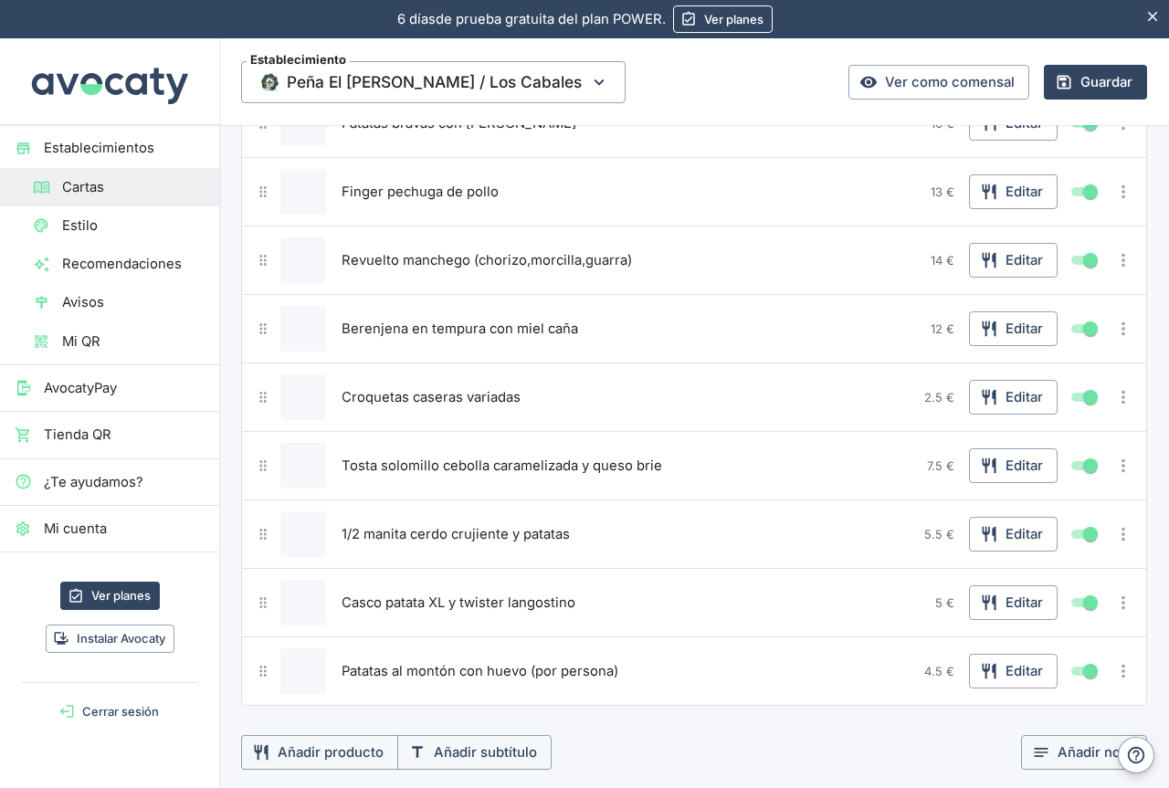
scroll to position [1096, 0]
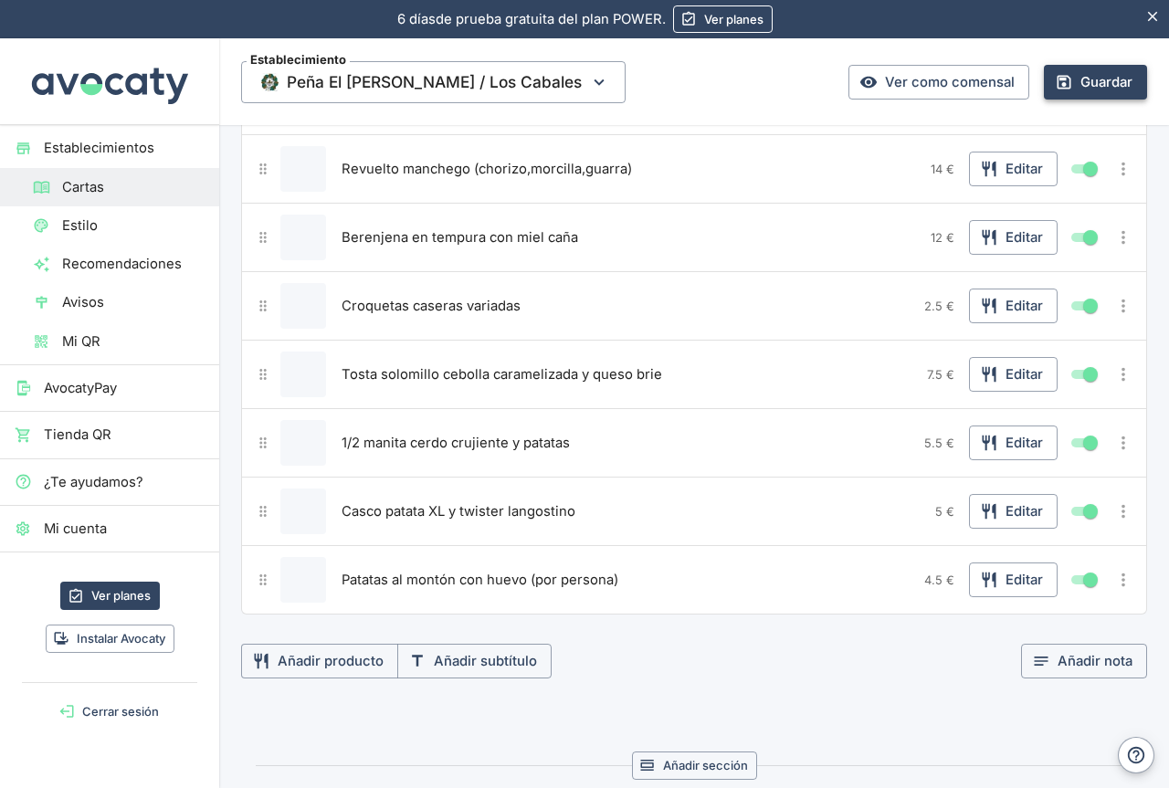
click at [1071, 83] on button "Guardar" at bounding box center [1095, 82] width 103 height 35
